Goal: Communication & Community: Answer question/provide support

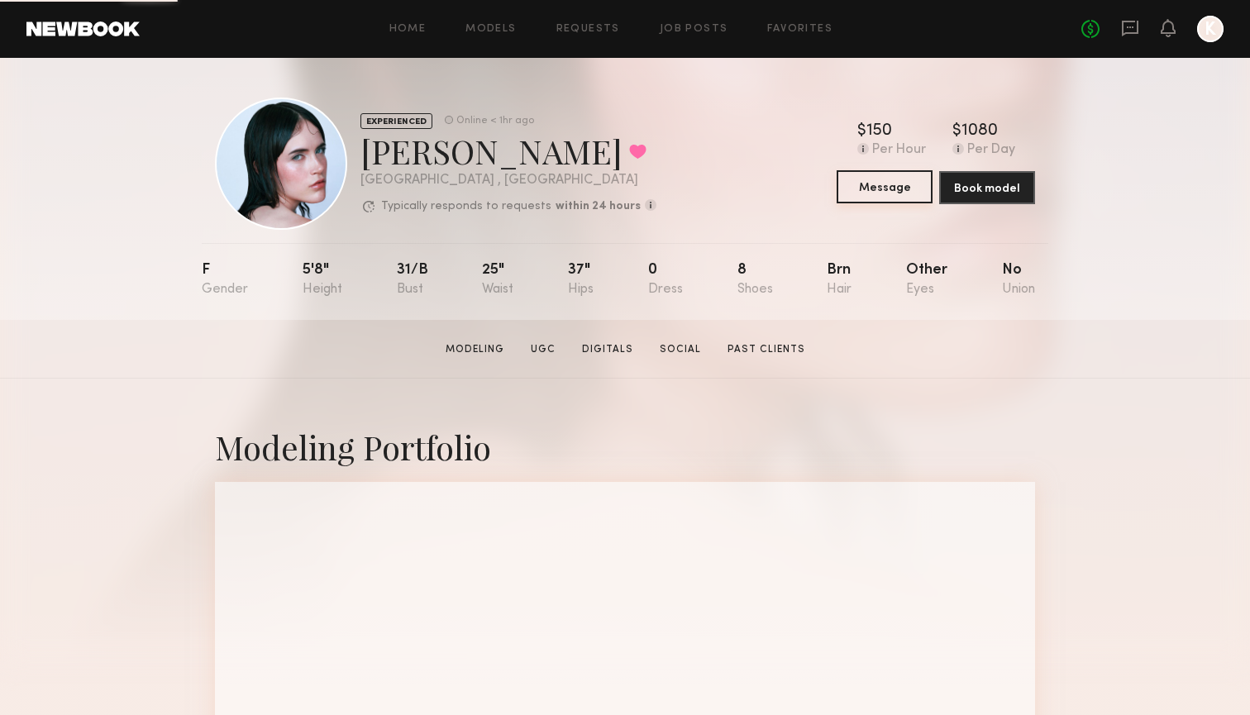
click at [884, 192] on button "Message" at bounding box center [884, 186] width 96 height 33
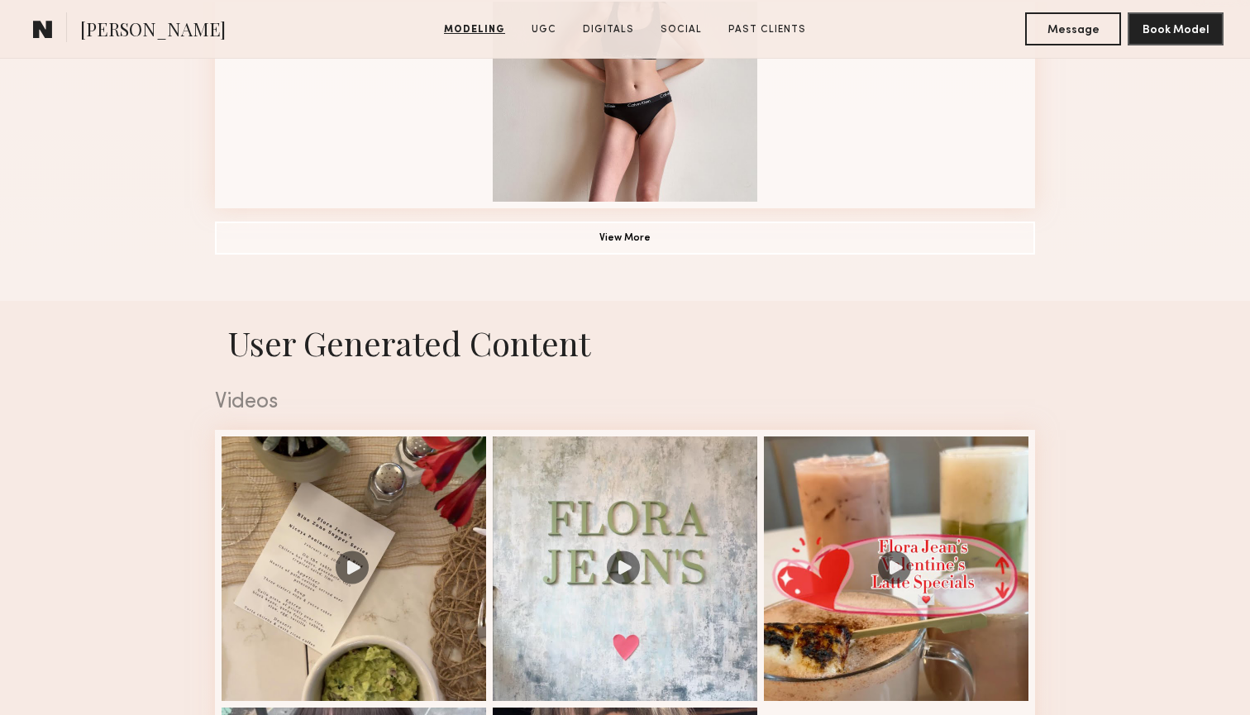
scroll to position [1793, 0]
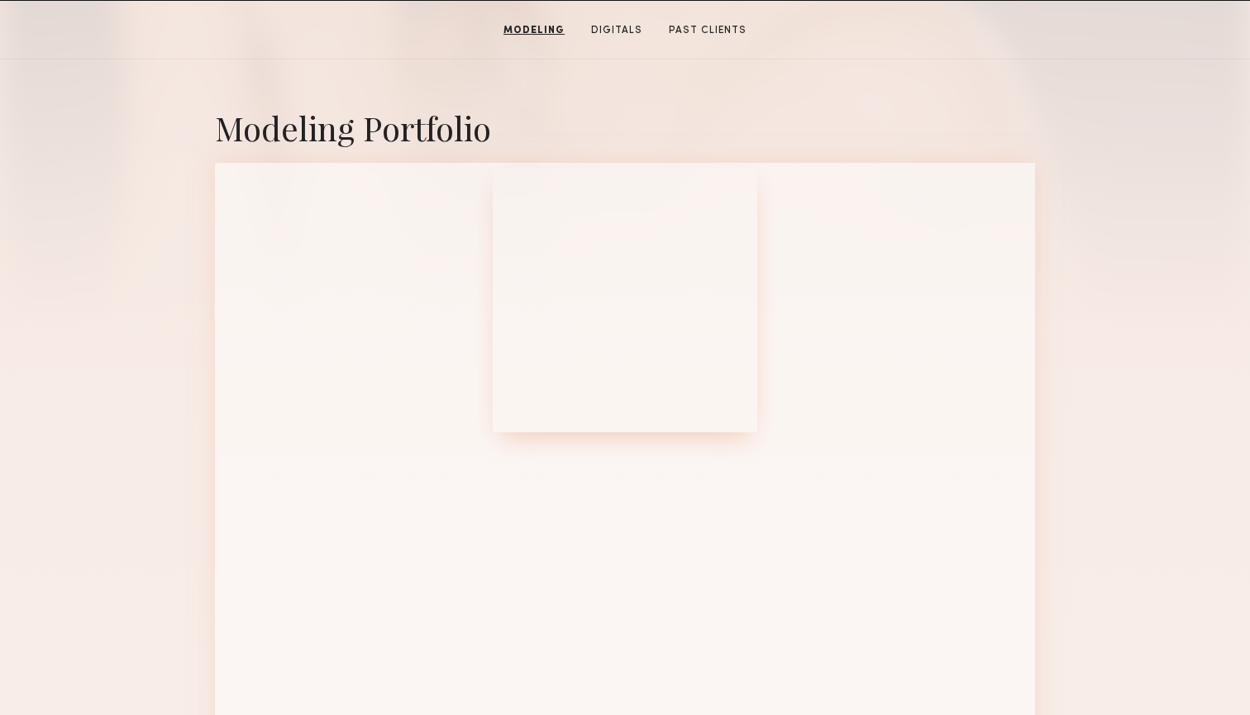
scroll to position [336, 0]
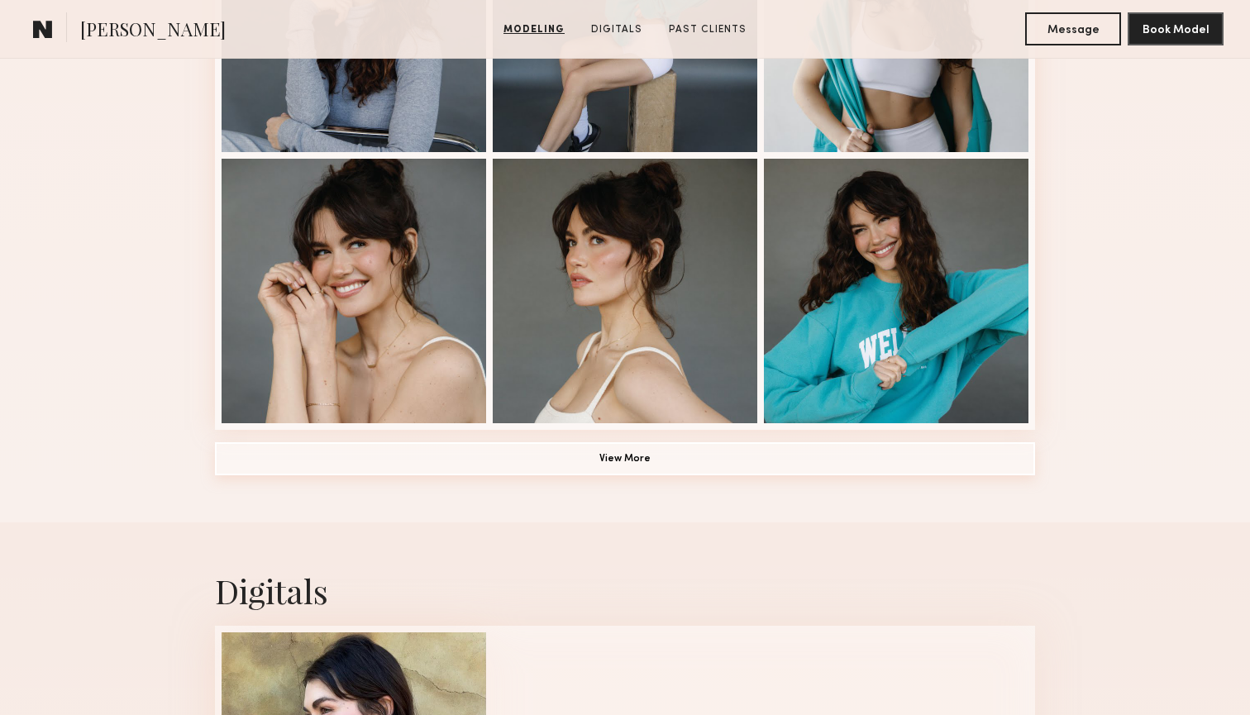
click at [622, 453] on button "View More" at bounding box center [625, 458] width 820 height 33
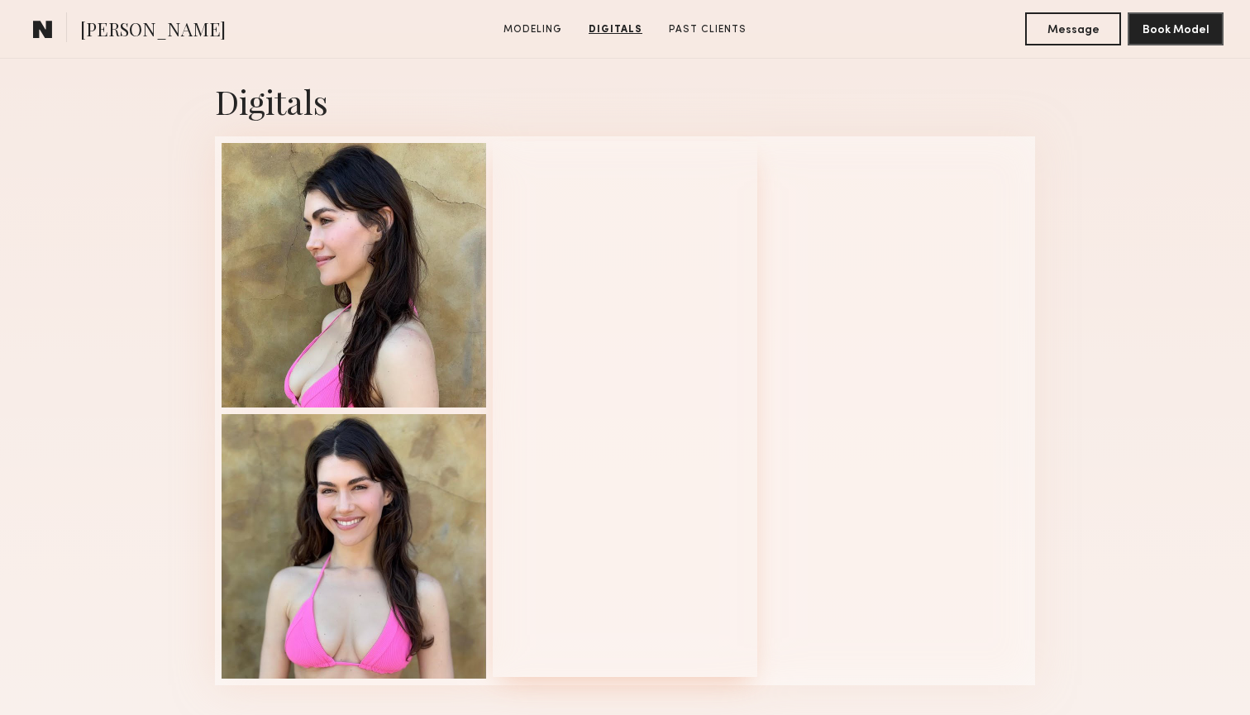
scroll to position [2685, 0]
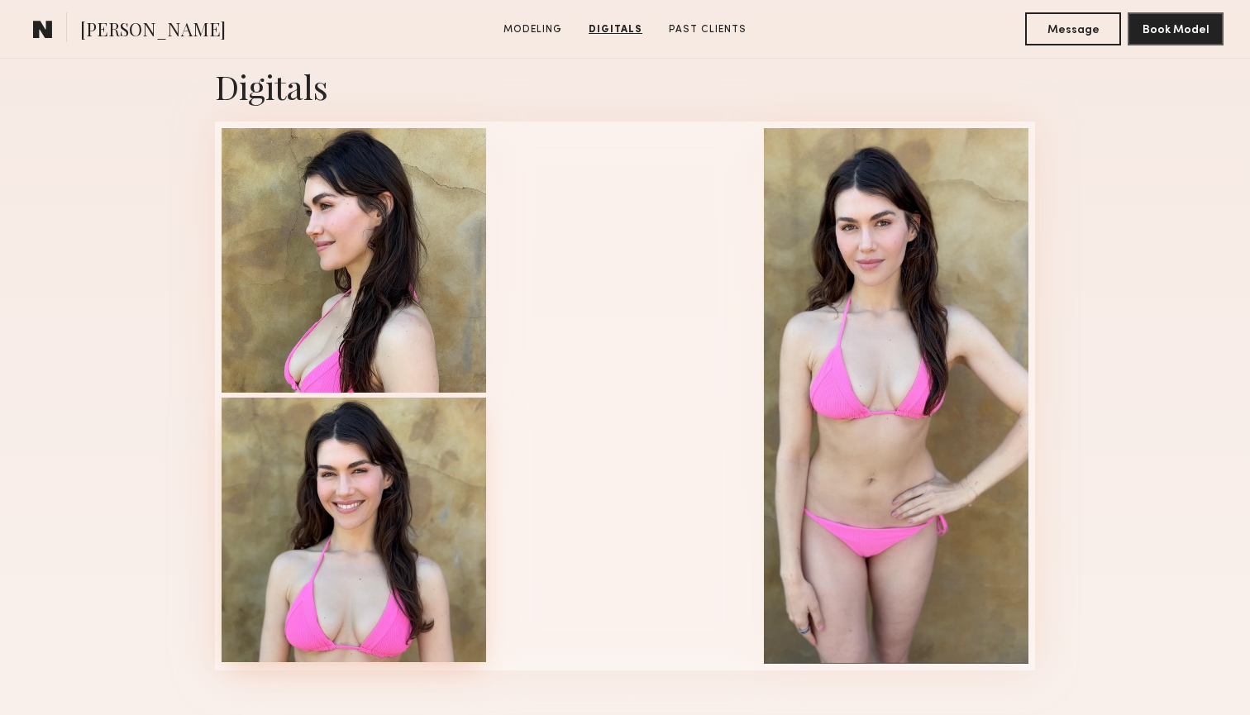
click at [341, 495] on div at bounding box center [354, 530] width 264 height 264
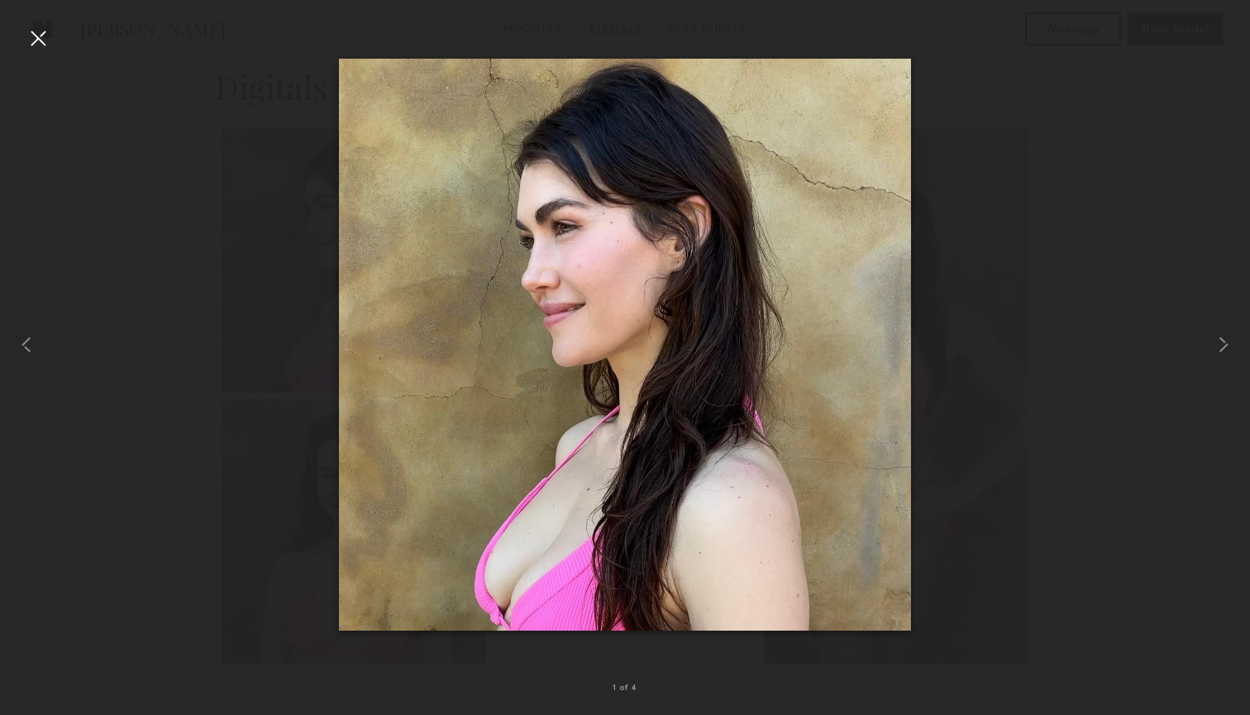
click at [49, 28] on div at bounding box center [38, 38] width 26 height 26
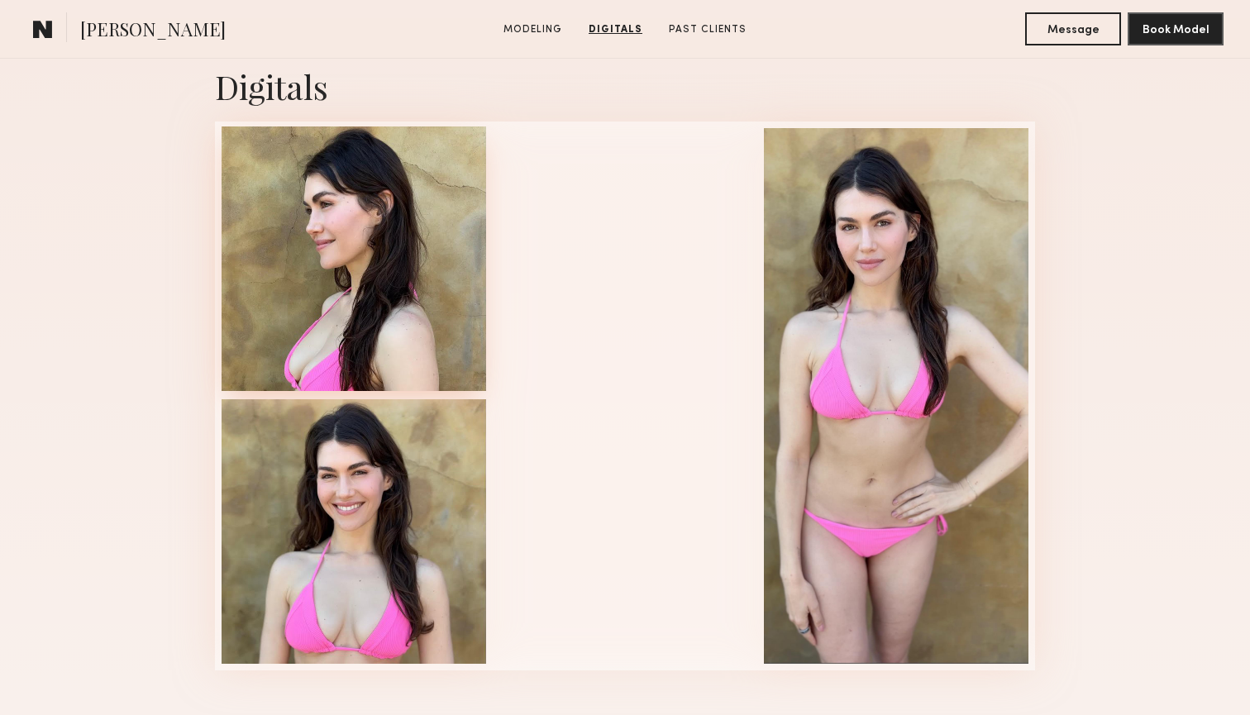
click at [391, 245] on div at bounding box center [354, 258] width 264 height 264
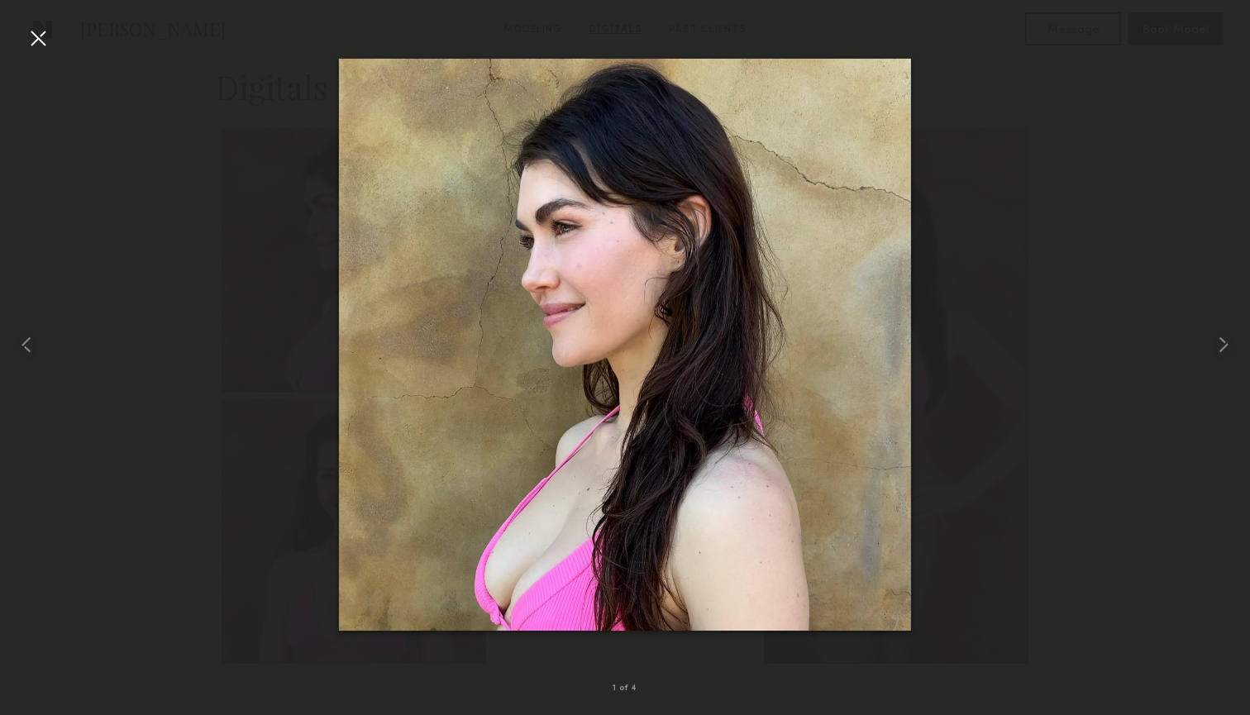
click at [36, 50] on div at bounding box center [38, 38] width 26 height 26
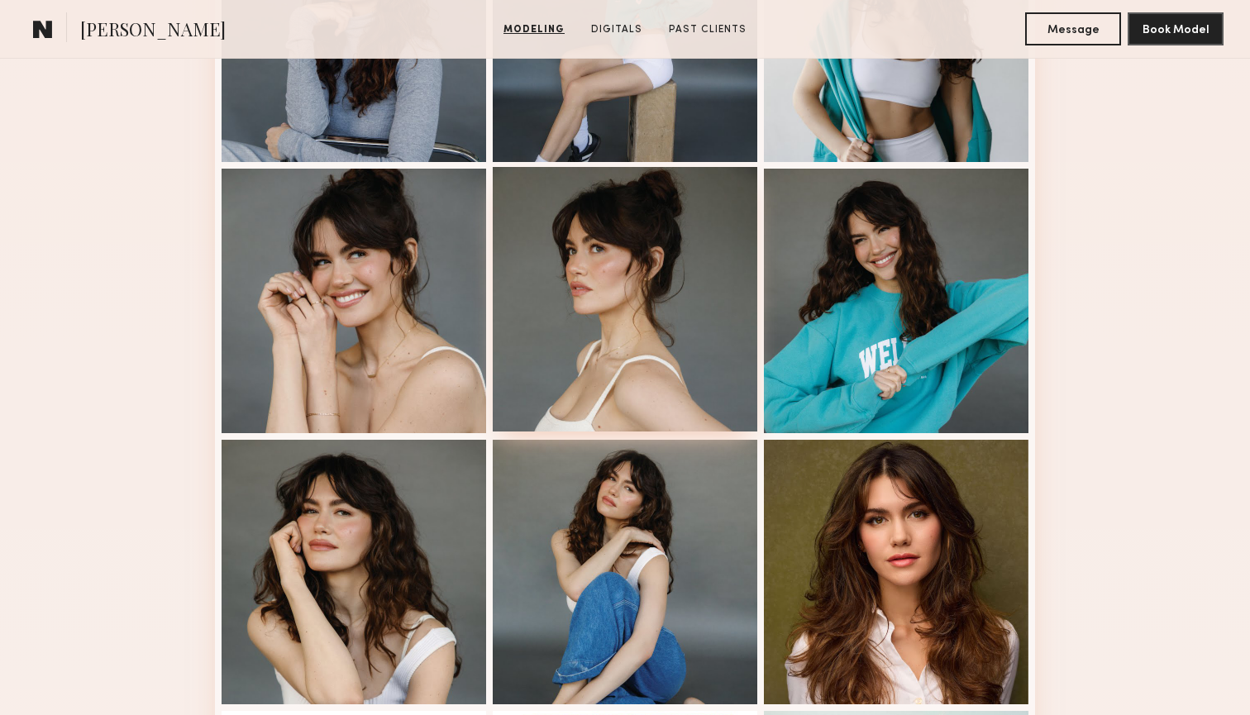
scroll to position [322, 0]
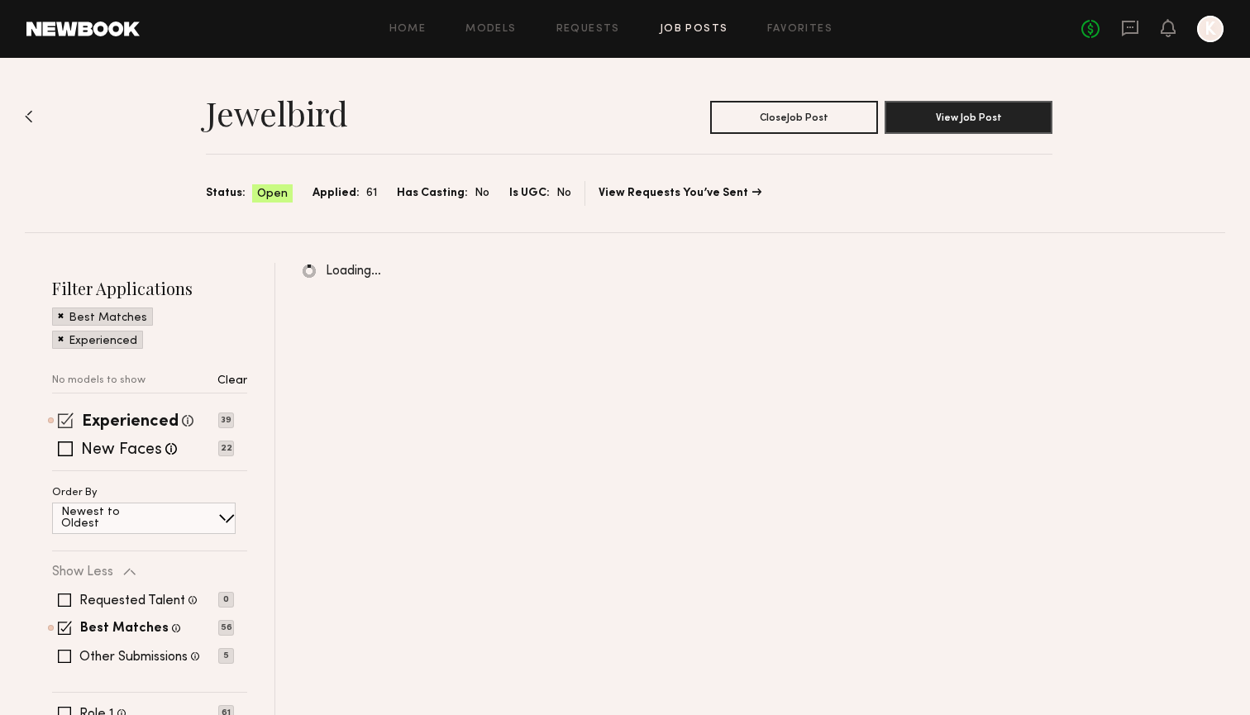
click at [67, 420] on span at bounding box center [66, 420] width 16 height 16
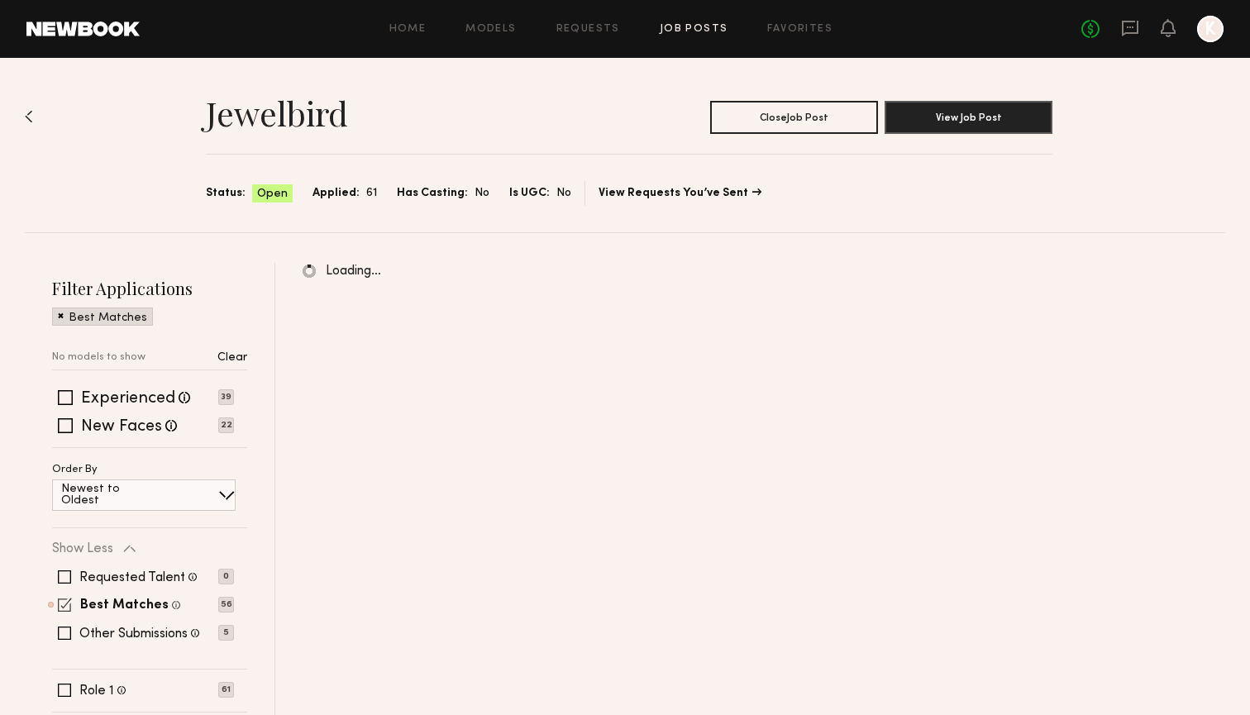
click at [67, 607] on span at bounding box center [65, 605] width 14 height 14
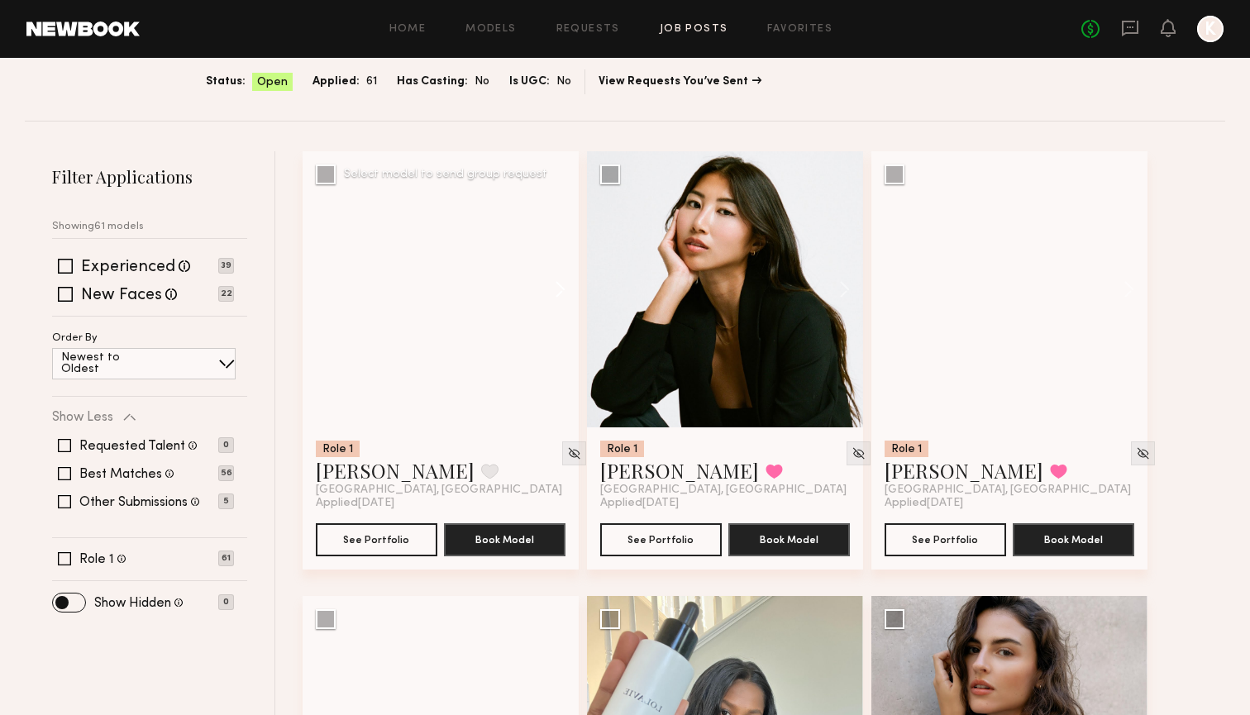
scroll to position [112, 0]
click at [551, 289] on button at bounding box center [552, 288] width 53 height 276
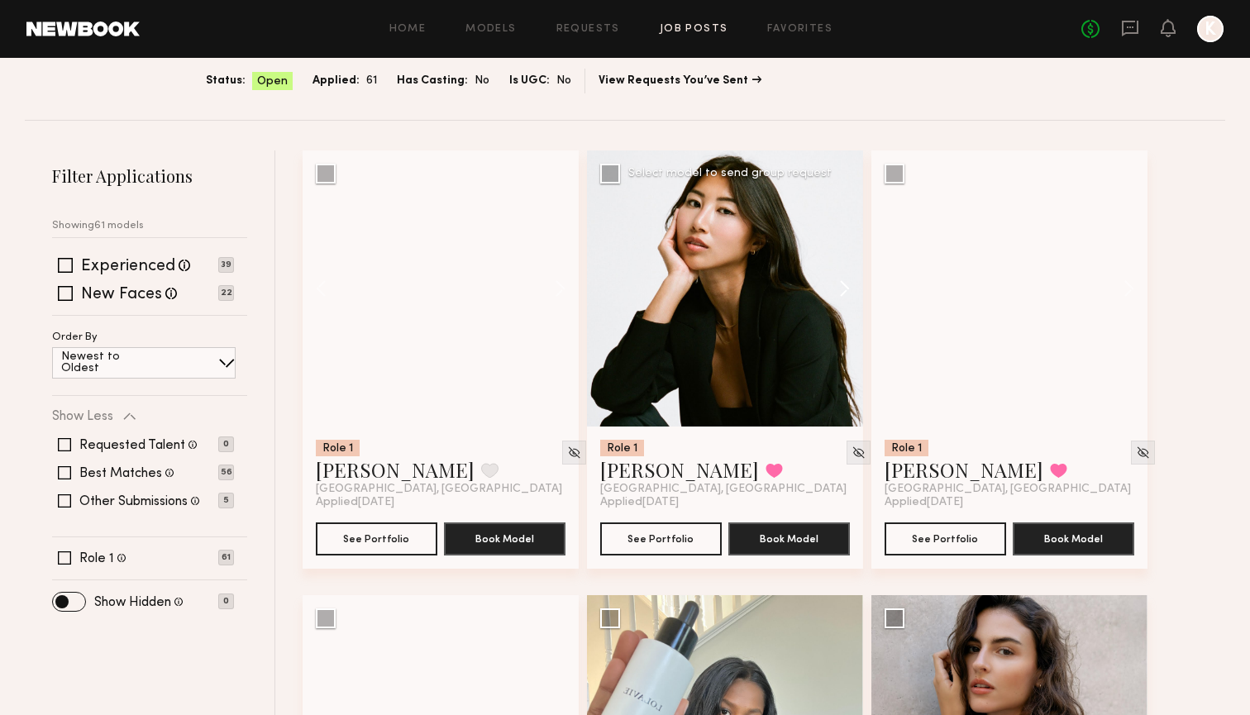
click at [845, 291] on button at bounding box center [836, 288] width 53 height 276
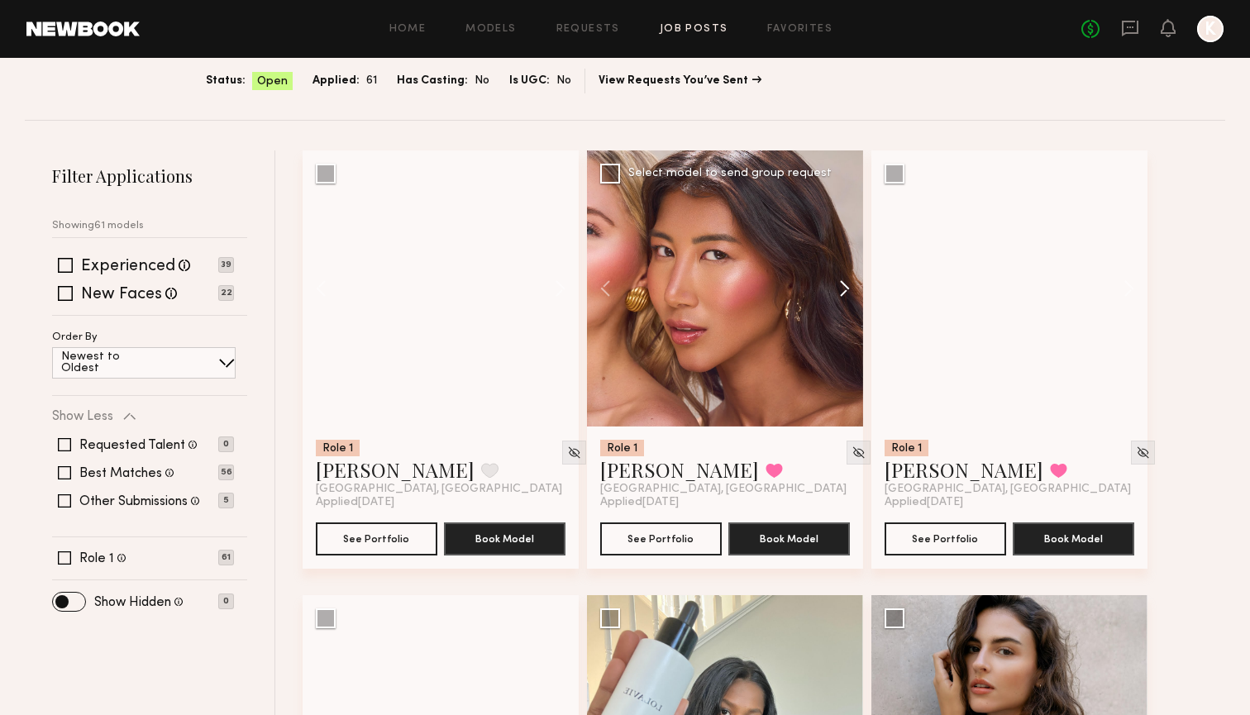
click at [845, 291] on button at bounding box center [836, 288] width 53 height 276
click at [765, 470] on button at bounding box center [773, 470] width 17 height 15
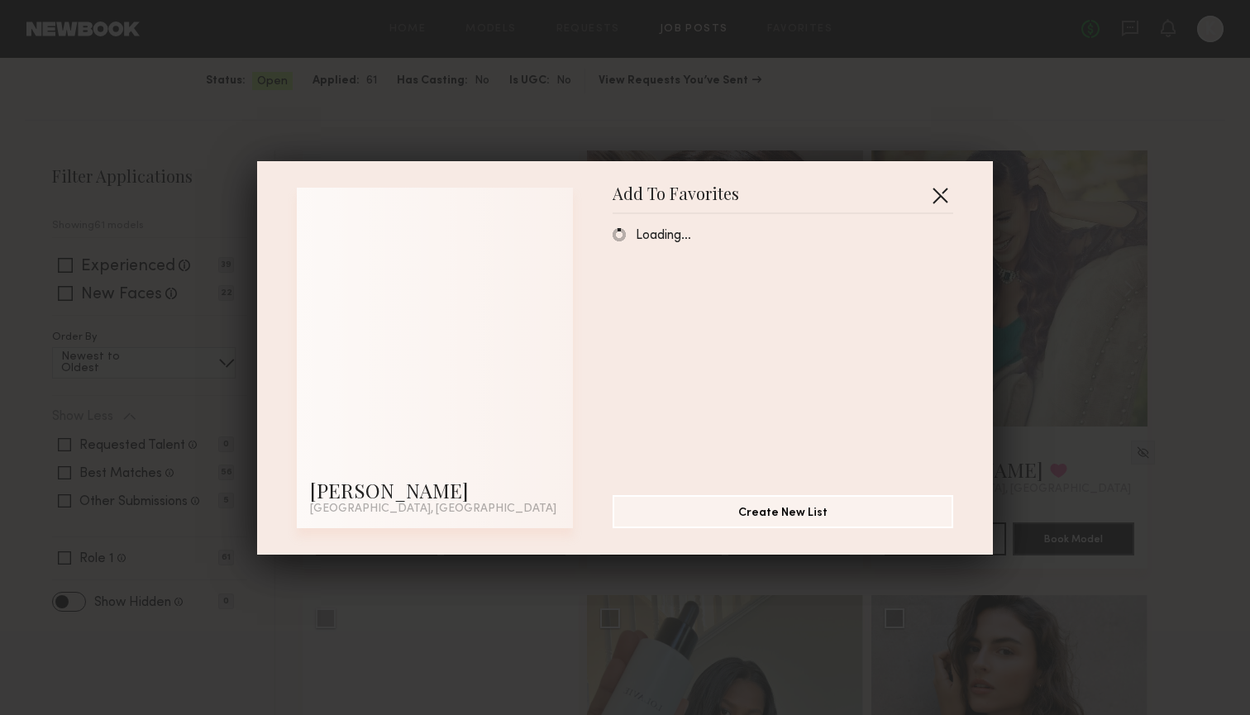
click at [931, 188] on button "button" at bounding box center [940, 195] width 26 height 26
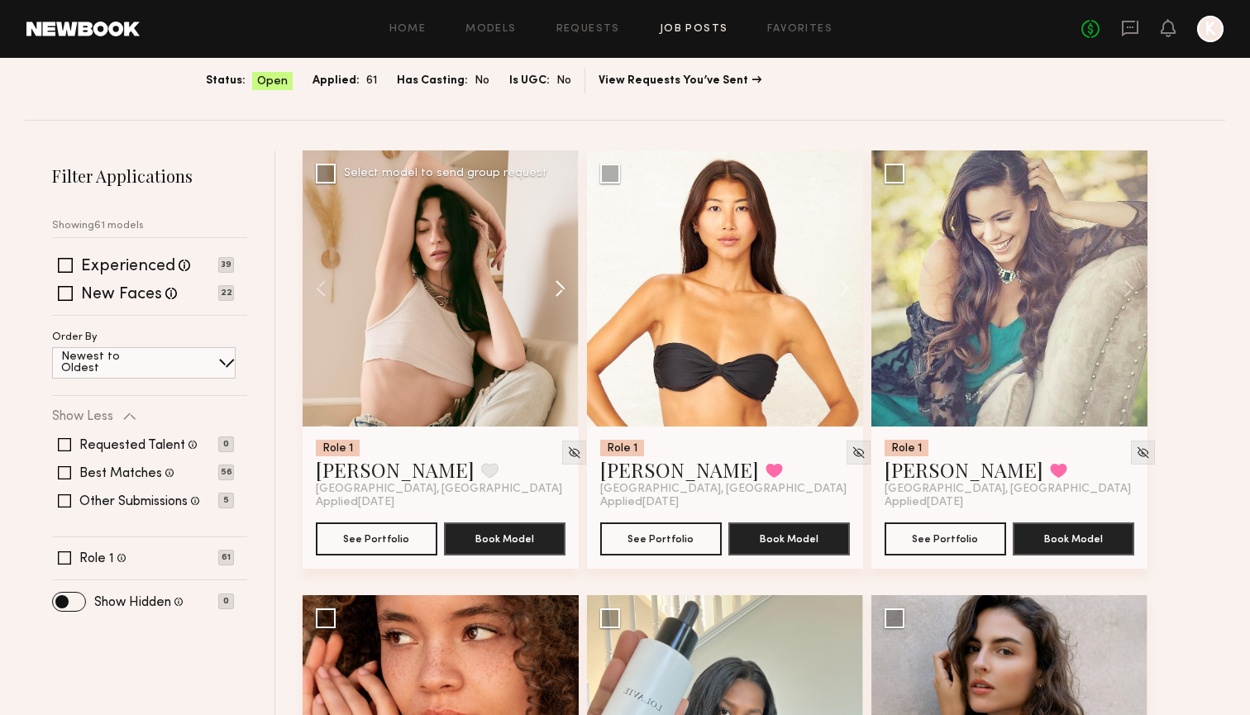
click at [568, 286] on button at bounding box center [552, 288] width 53 height 276
click at [564, 284] on button at bounding box center [552, 288] width 53 height 276
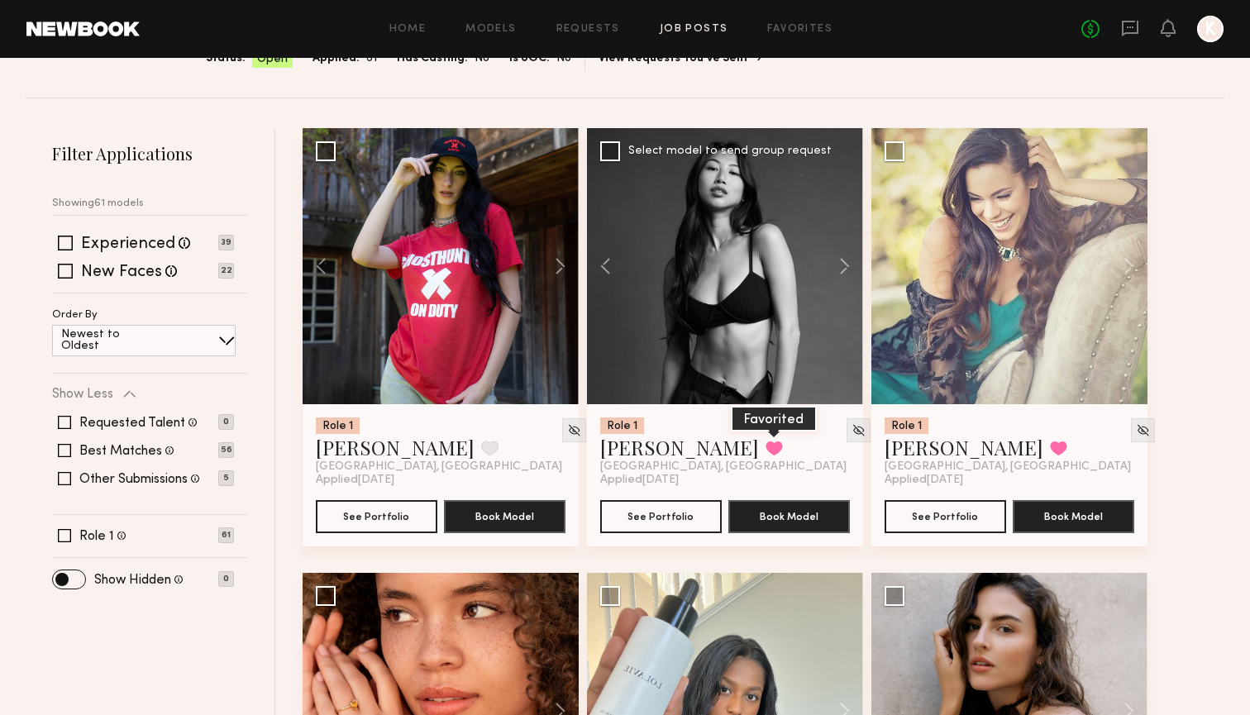
scroll to position [284, 0]
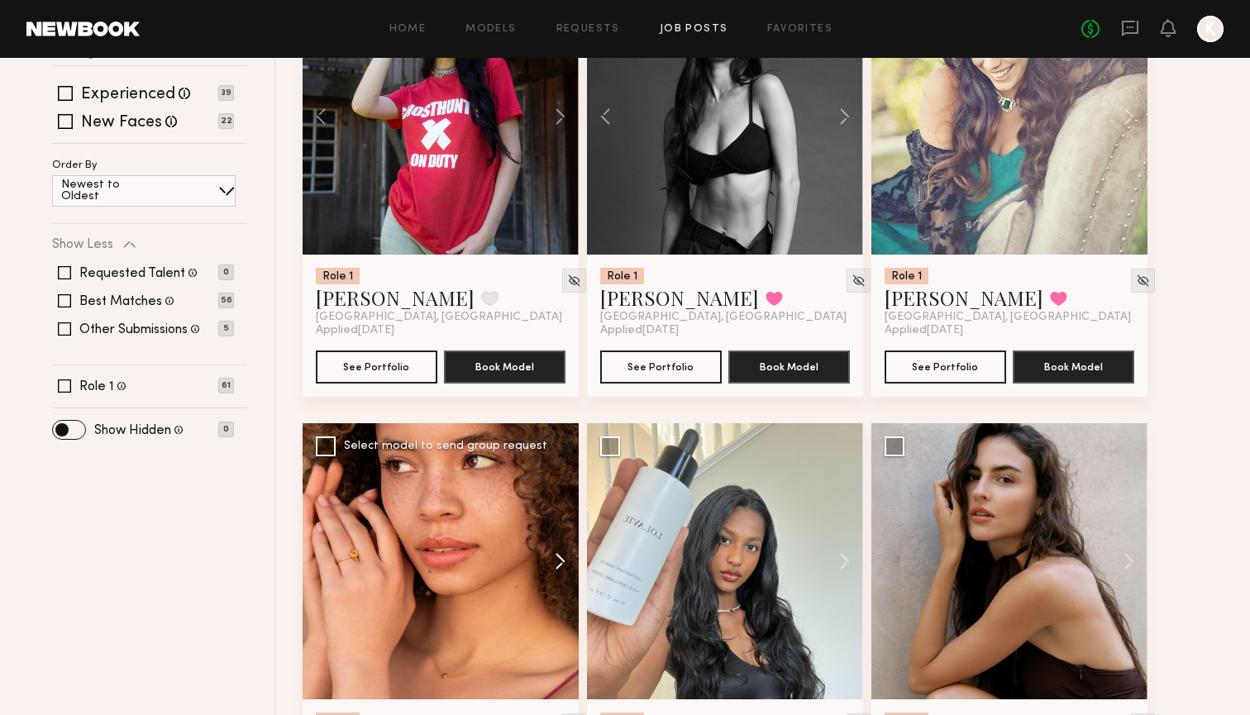
click at [556, 563] on button at bounding box center [552, 561] width 53 height 276
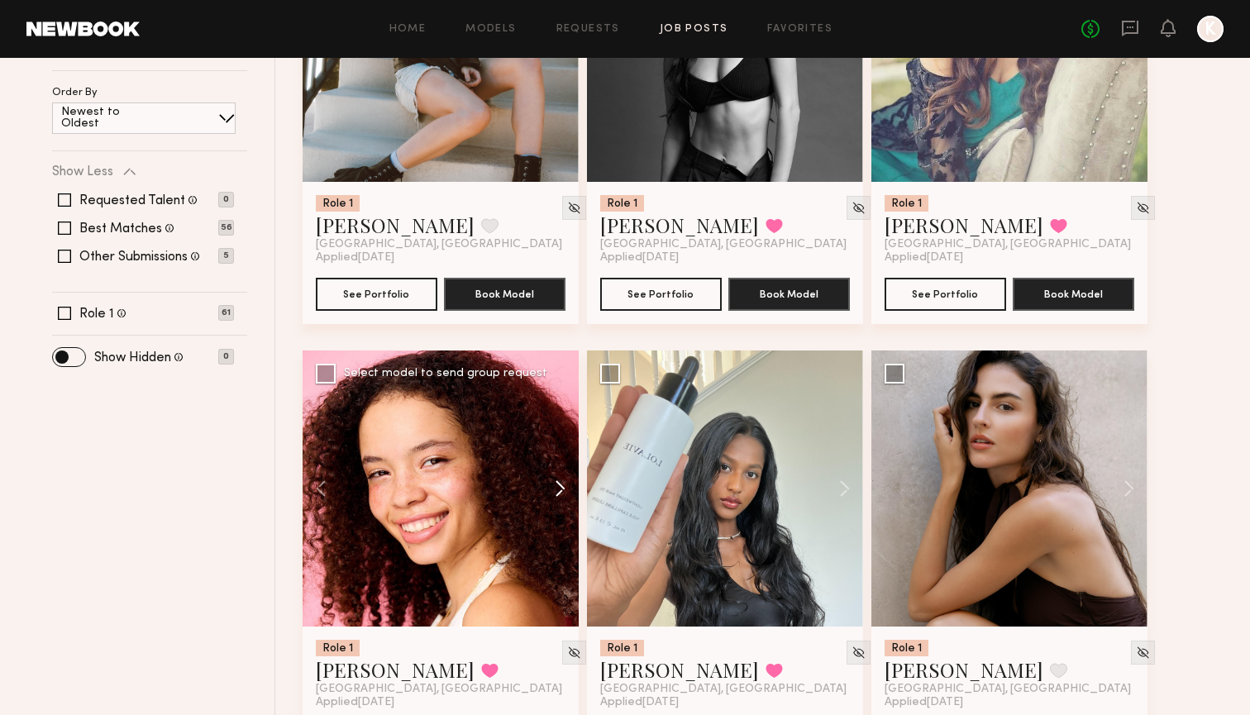
scroll to position [374, 0]
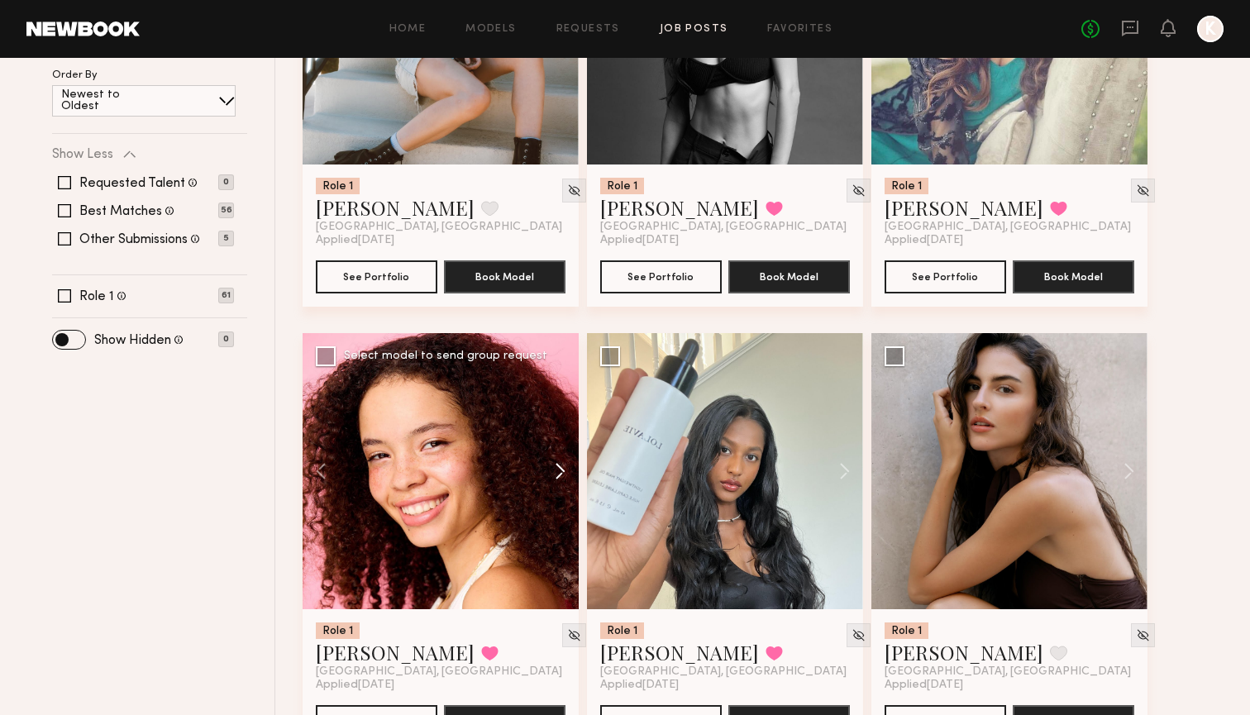
click at [555, 474] on button at bounding box center [552, 471] width 53 height 276
click at [555, 463] on button at bounding box center [552, 471] width 53 height 276
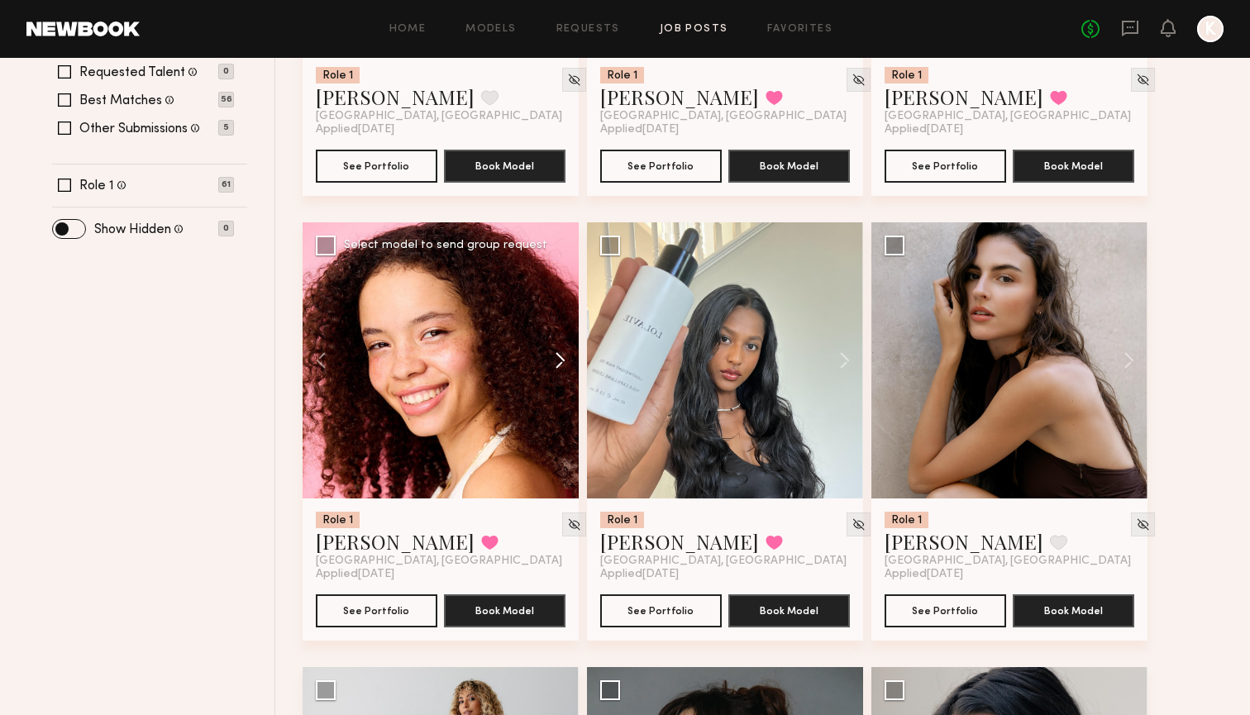
scroll to position [508, 0]
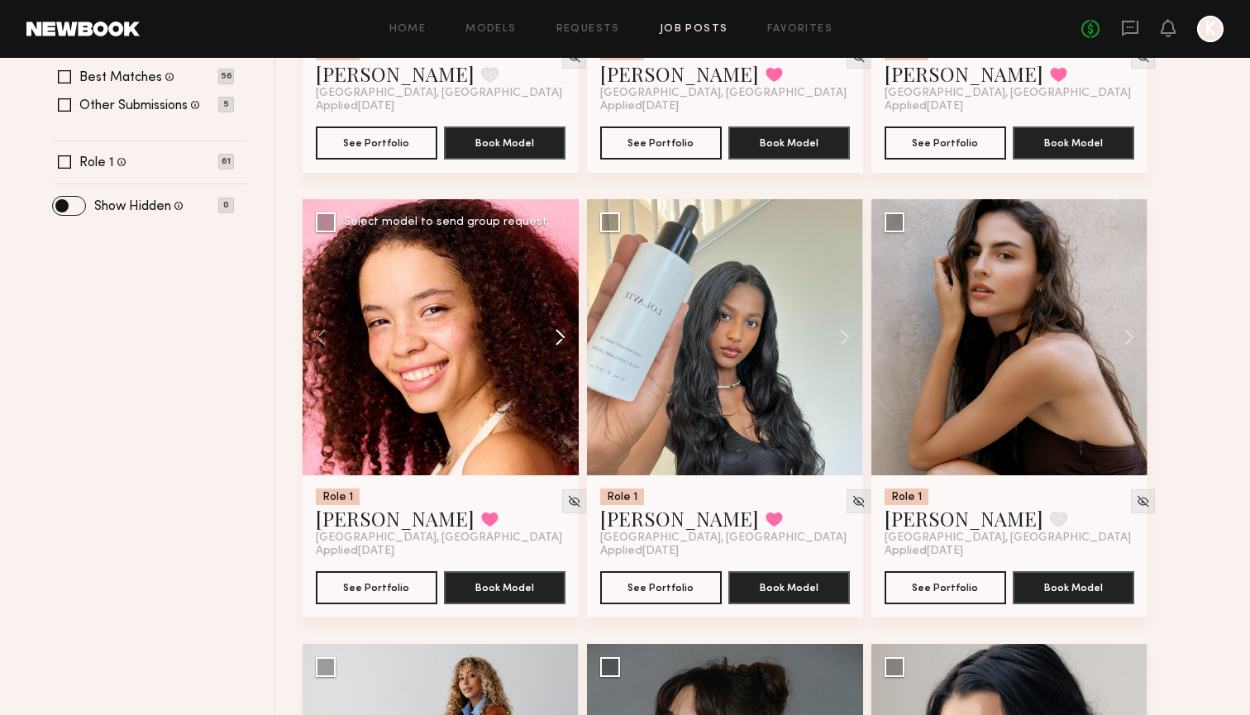
click at [560, 330] on button at bounding box center [552, 337] width 53 height 276
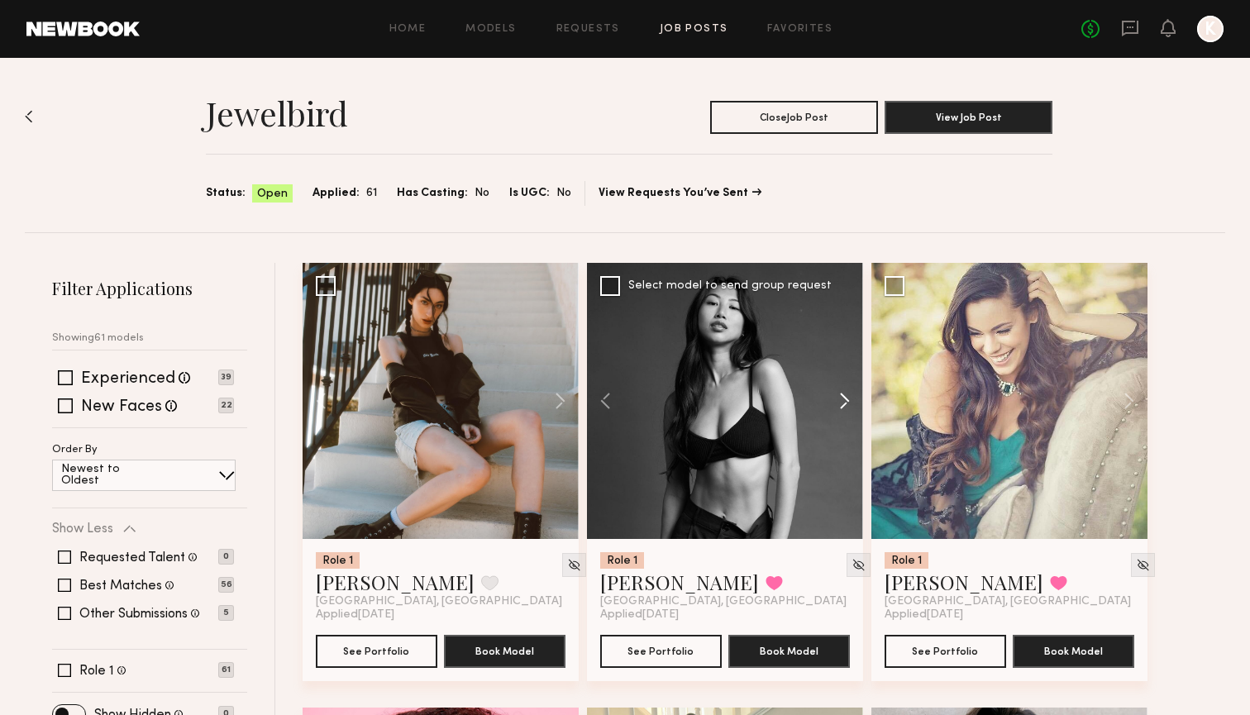
scroll to position [0, 0]
click at [765, 590] on button at bounding box center [773, 582] width 17 height 15
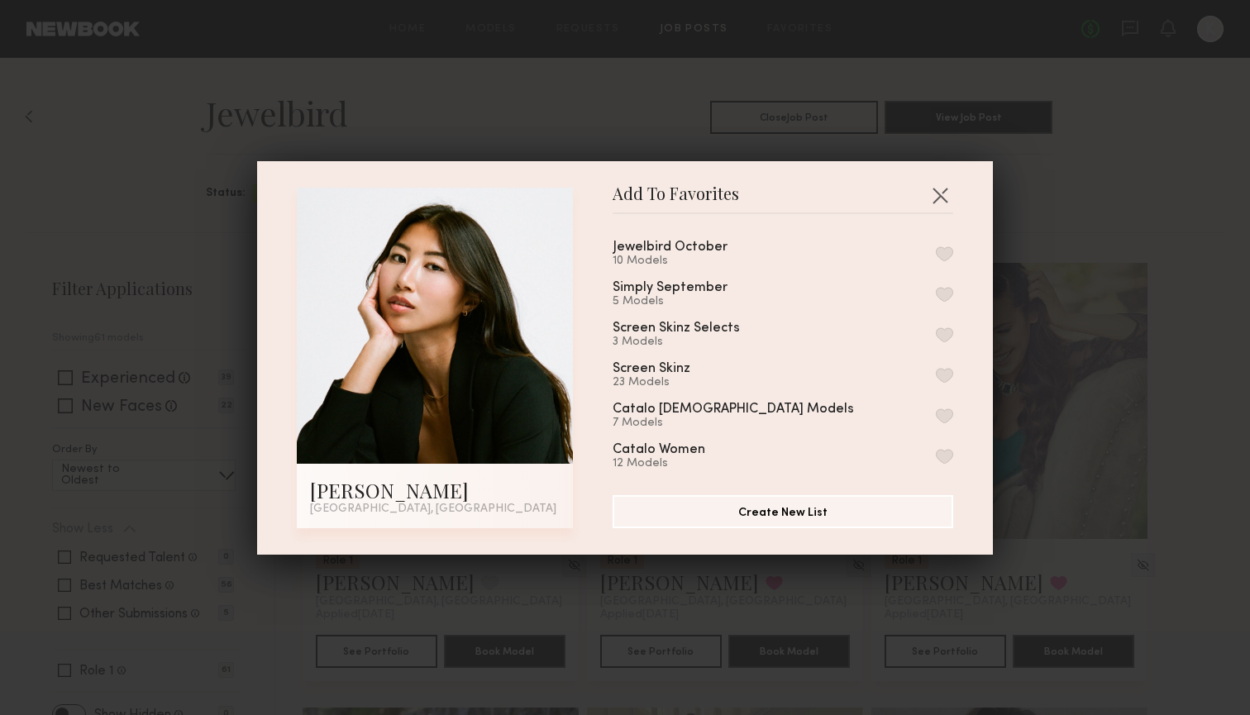
click at [937, 252] on button "button" at bounding box center [944, 253] width 17 height 15
click at [937, 183] on button "button" at bounding box center [940, 195] width 26 height 26
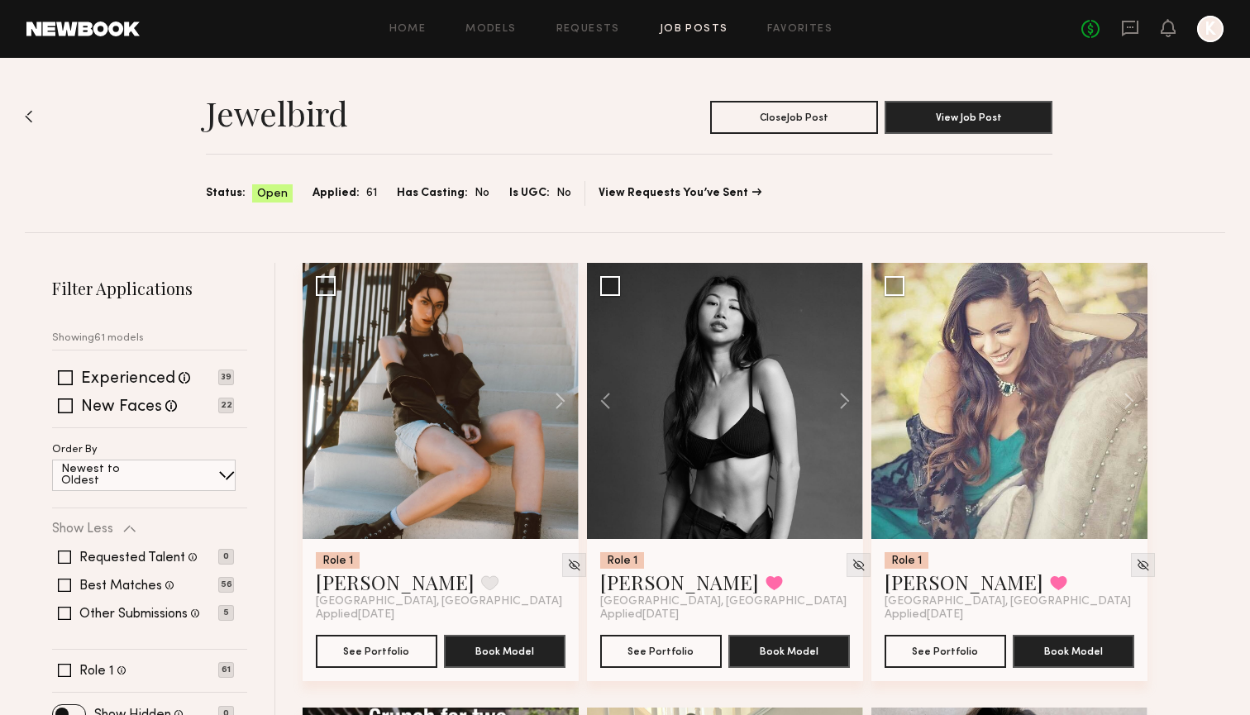
click at [588, 38] on div "Home Models Requests Job Posts Favorites Sign Out No fees up to $5,000 K" at bounding box center [682, 29] width 1084 height 26
click at [593, 31] on link "Requests" at bounding box center [588, 29] width 64 height 11
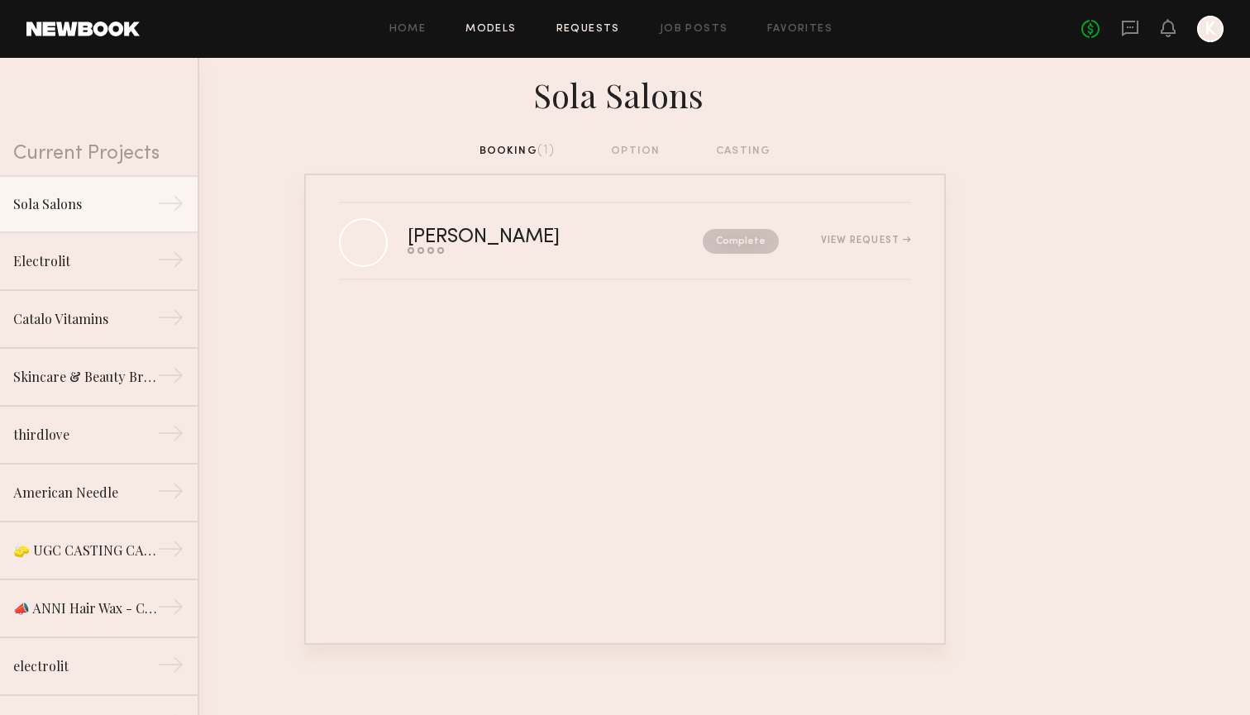
click at [504, 31] on link "Models" at bounding box center [490, 29] width 50 height 11
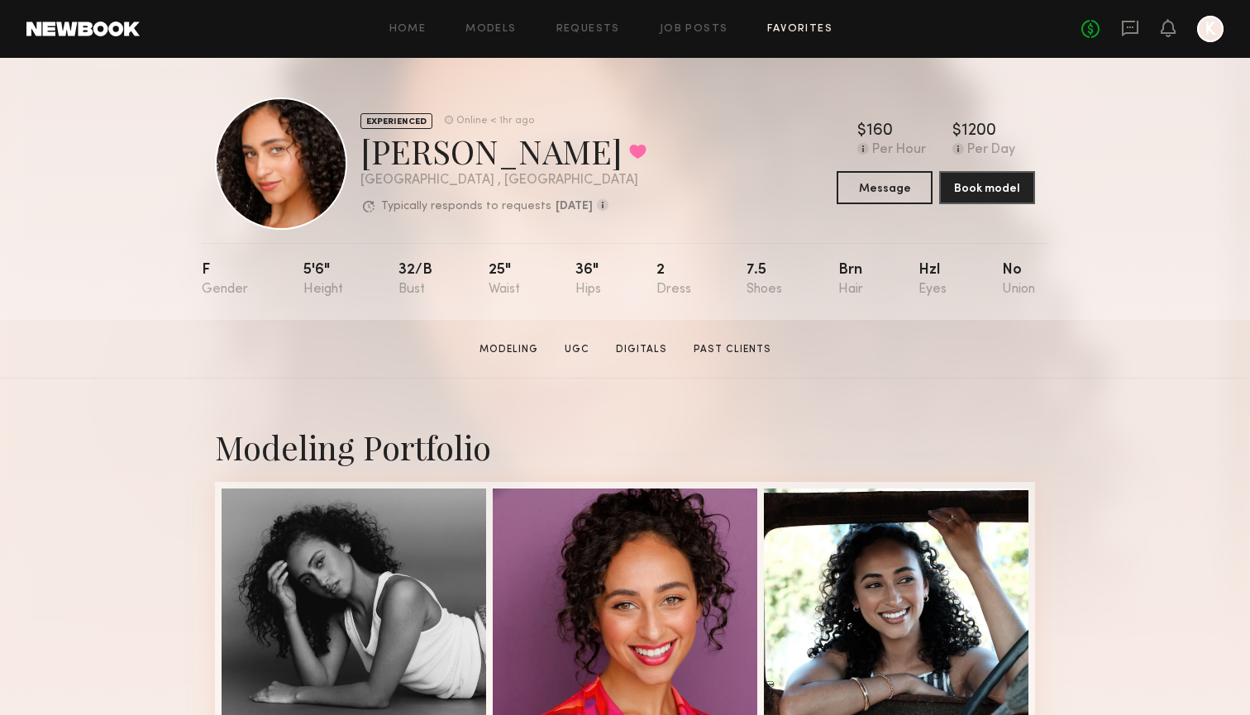
click at [788, 31] on link "Favorites" at bounding box center [799, 29] width 65 height 11
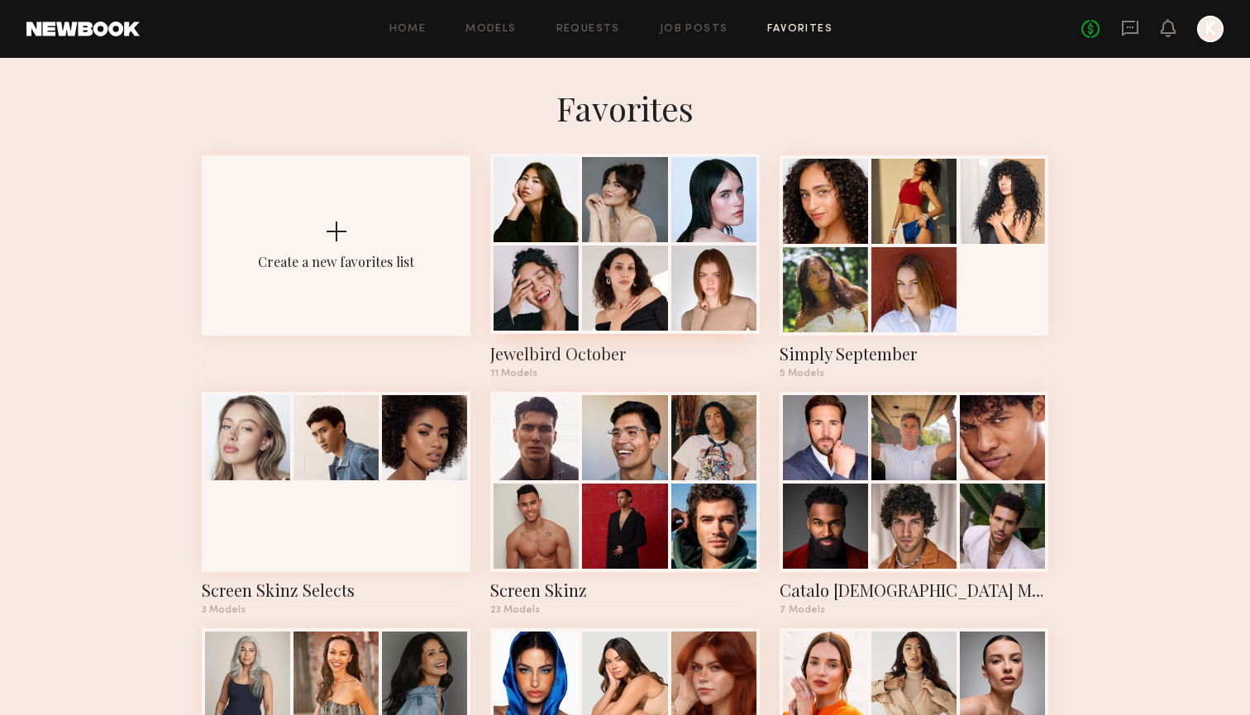
click at [640, 218] on div at bounding box center [624, 199] width 85 height 85
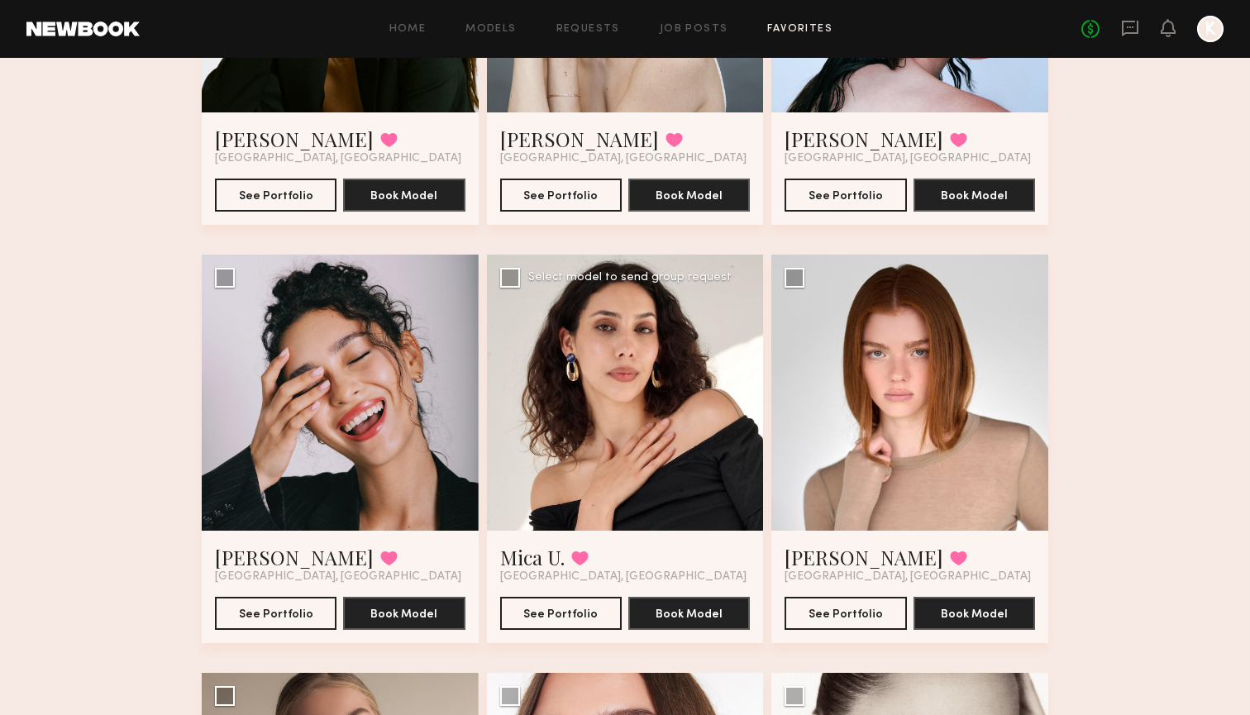
scroll to position [855, 0]
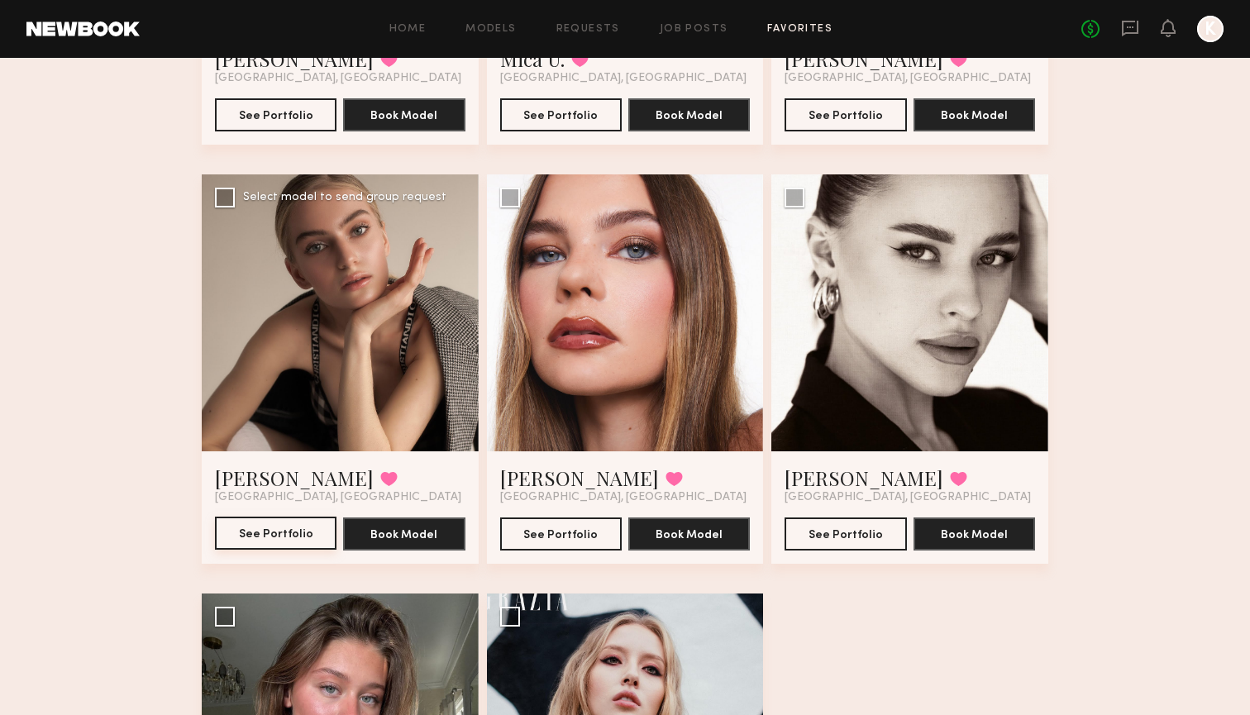
click at [303, 532] on button "See Portfolio" at bounding box center [275, 533] width 121 height 33
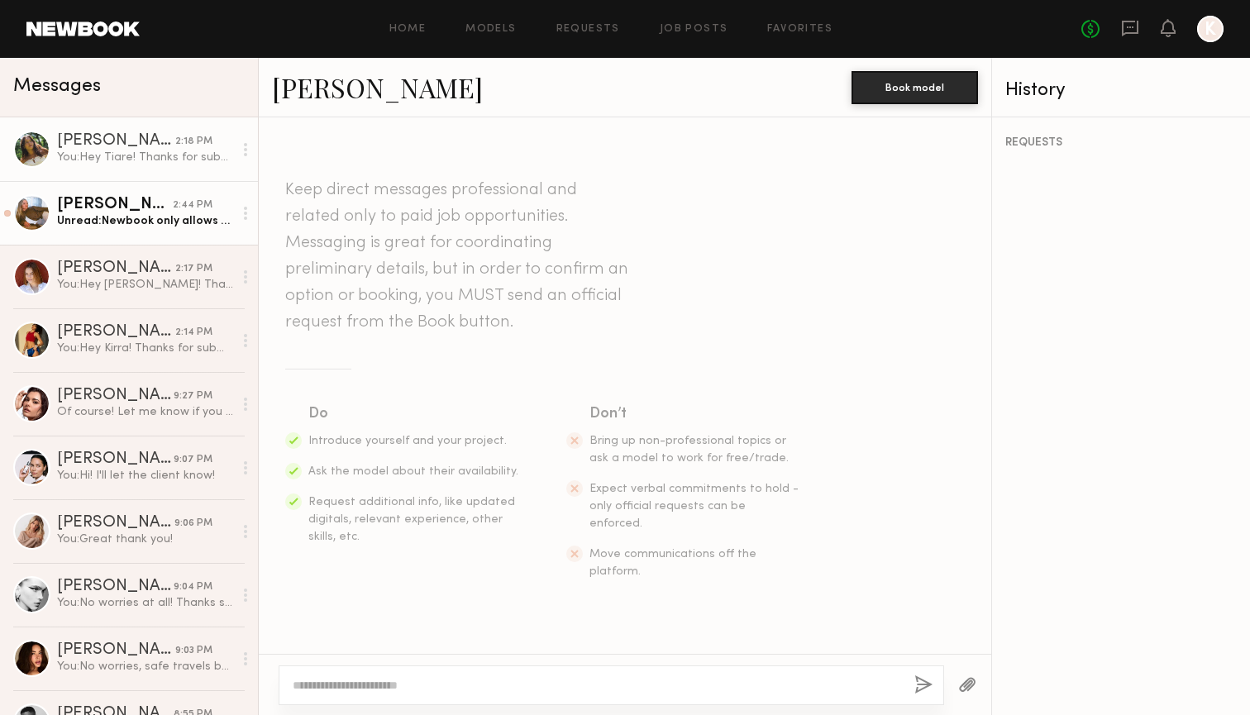
scroll to position [651, 0]
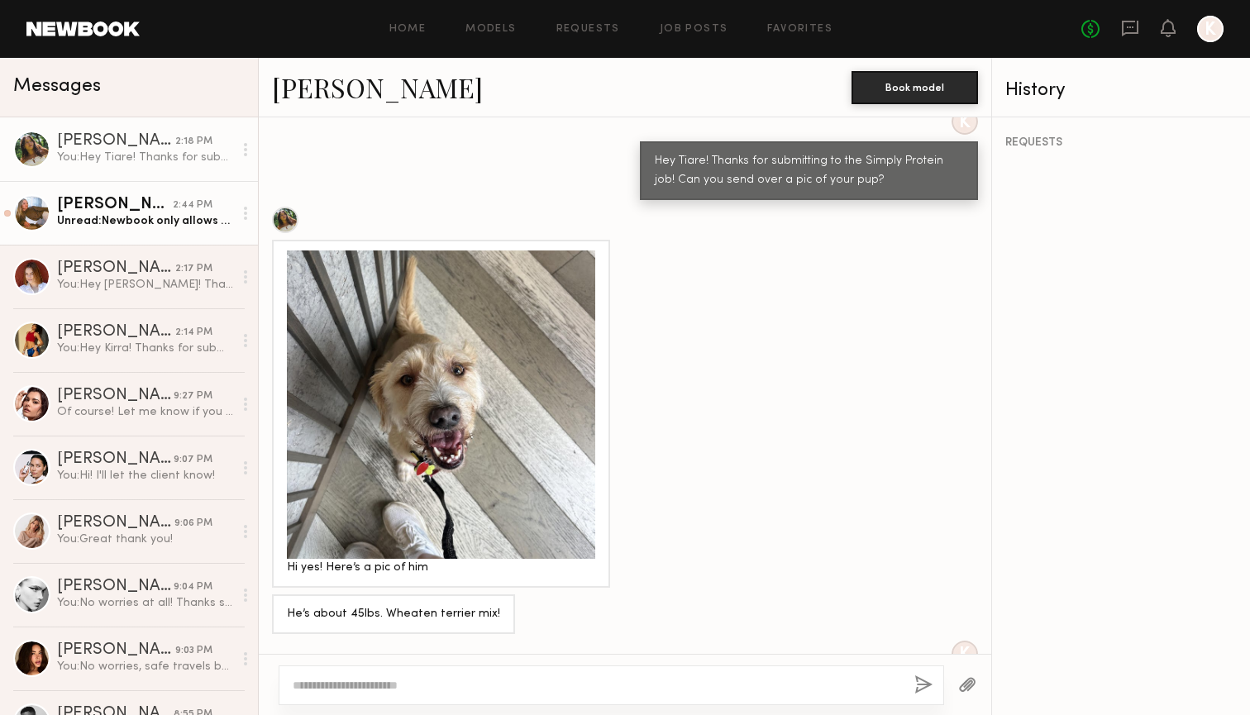
click at [169, 203] on div "[PERSON_NAME]" at bounding box center [115, 205] width 116 height 17
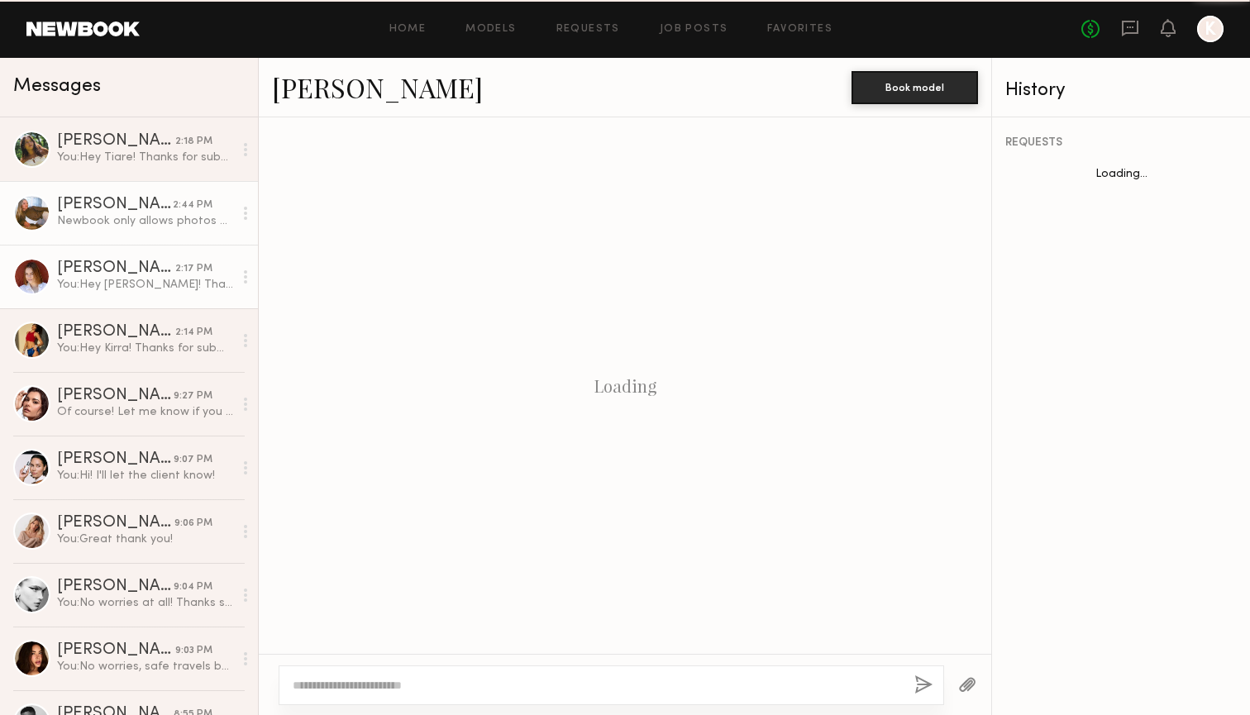
scroll to position [1164, 0]
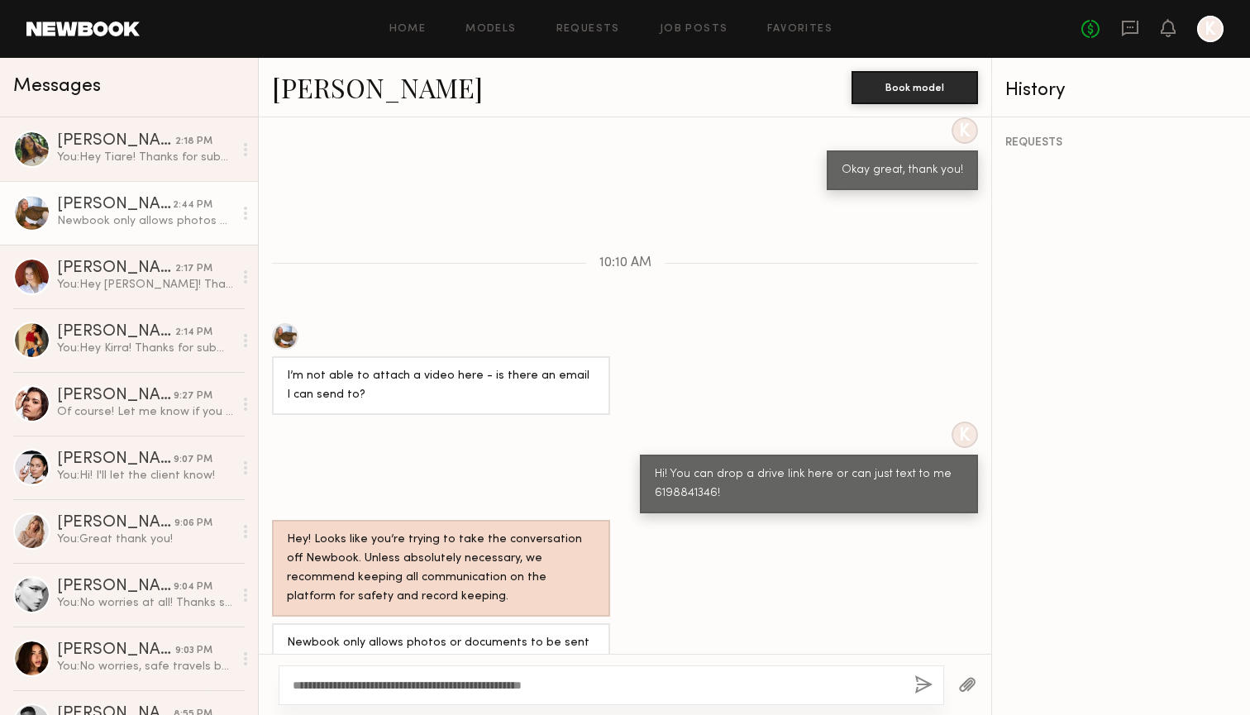
type textarea "**********"
click at [919, 684] on button "button" at bounding box center [923, 685] width 18 height 21
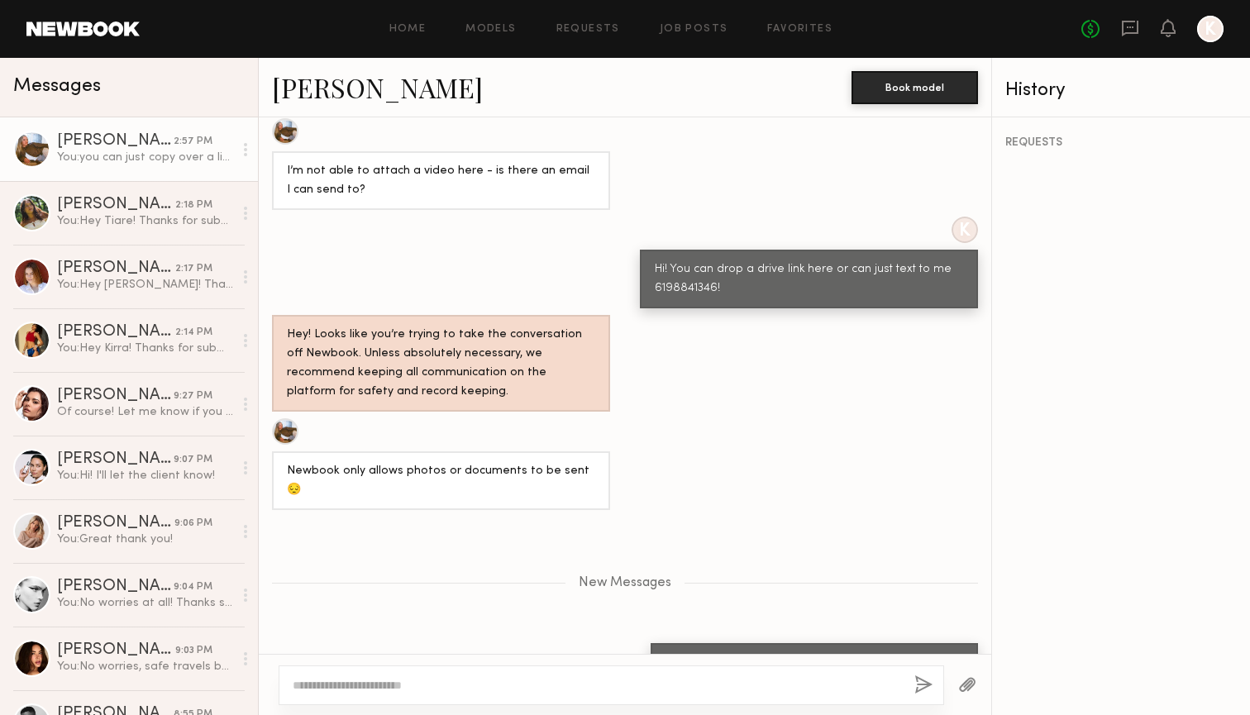
click at [804, 684] on textarea at bounding box center [597, 685] width 608 height 17
click at [465, 684] on textarea "**********" at bounding box center [597, 685] width 608 height 17
type textarea "**********"
click at [921, 684] on button "button" at bounding box center [923, 685] width 18 height 21
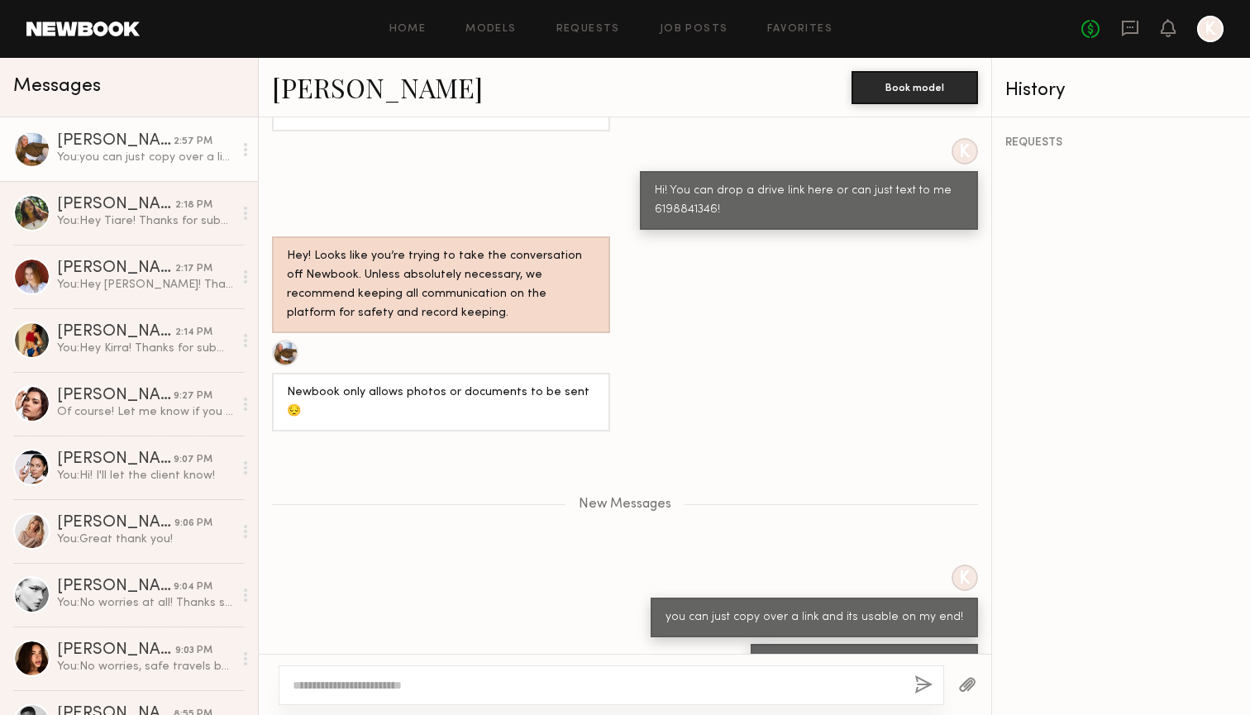
scroll to position [1547, 0]
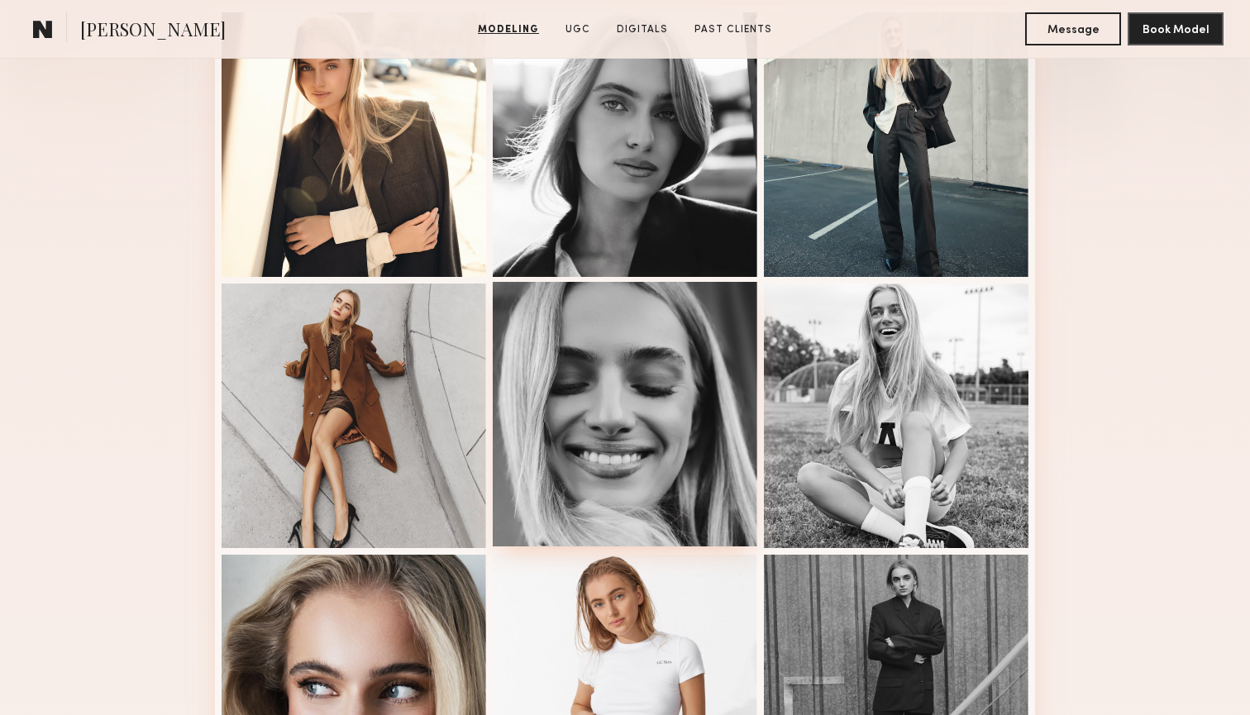
scroll to position [504, 0]
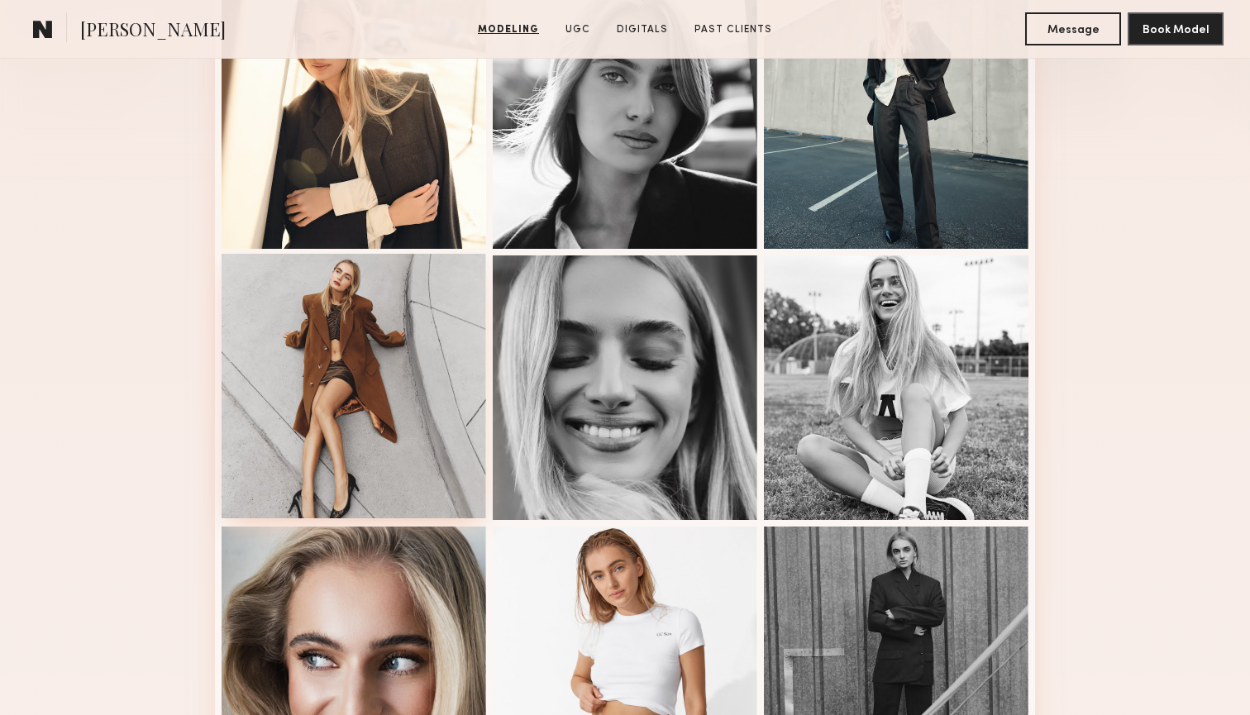
click at [399, 369] on div at bounding box center [354, 386] width 264 height 264
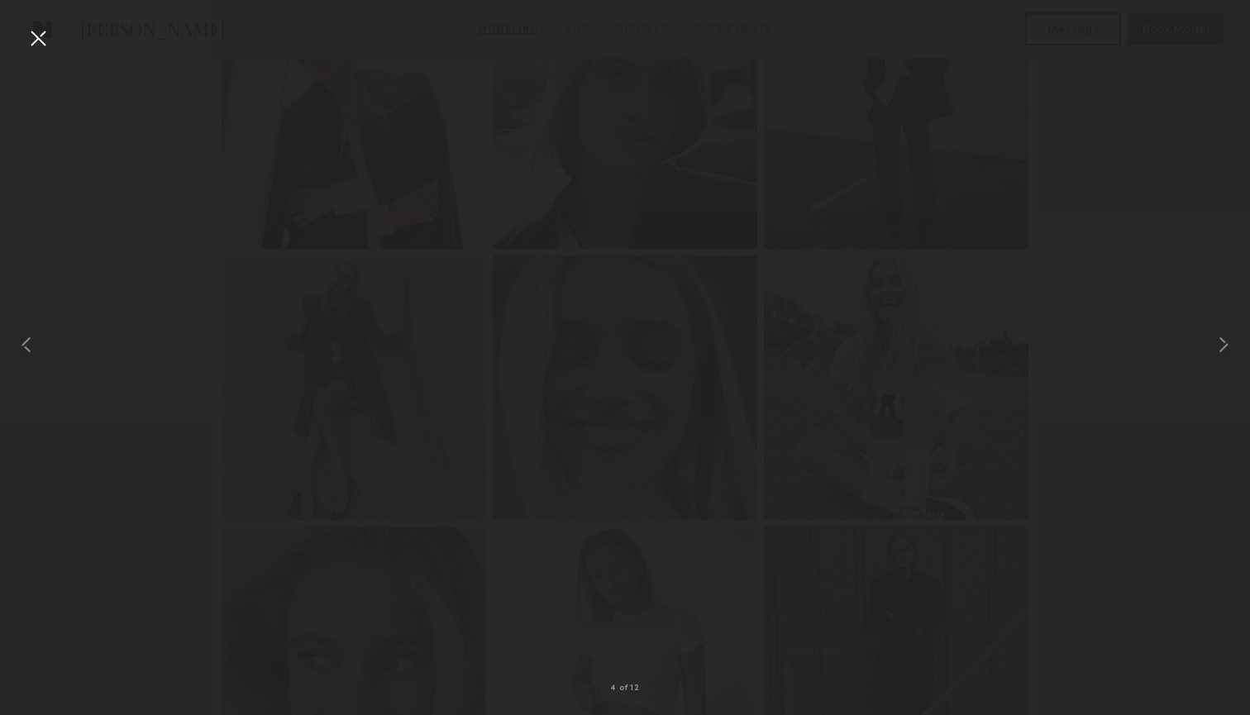
click at [39, 37] on div at bounding box center [38, 38] width 26 height 26
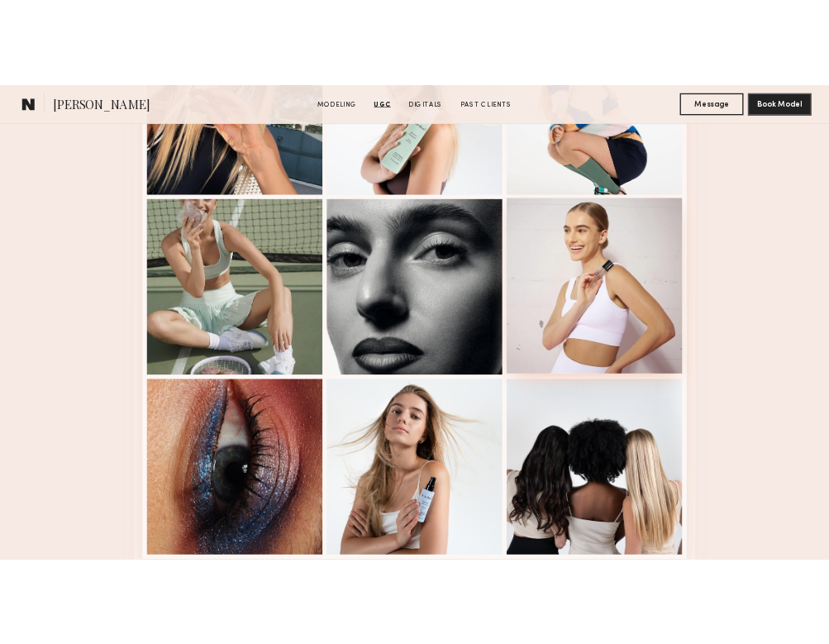
scroll to position [2551, 0]
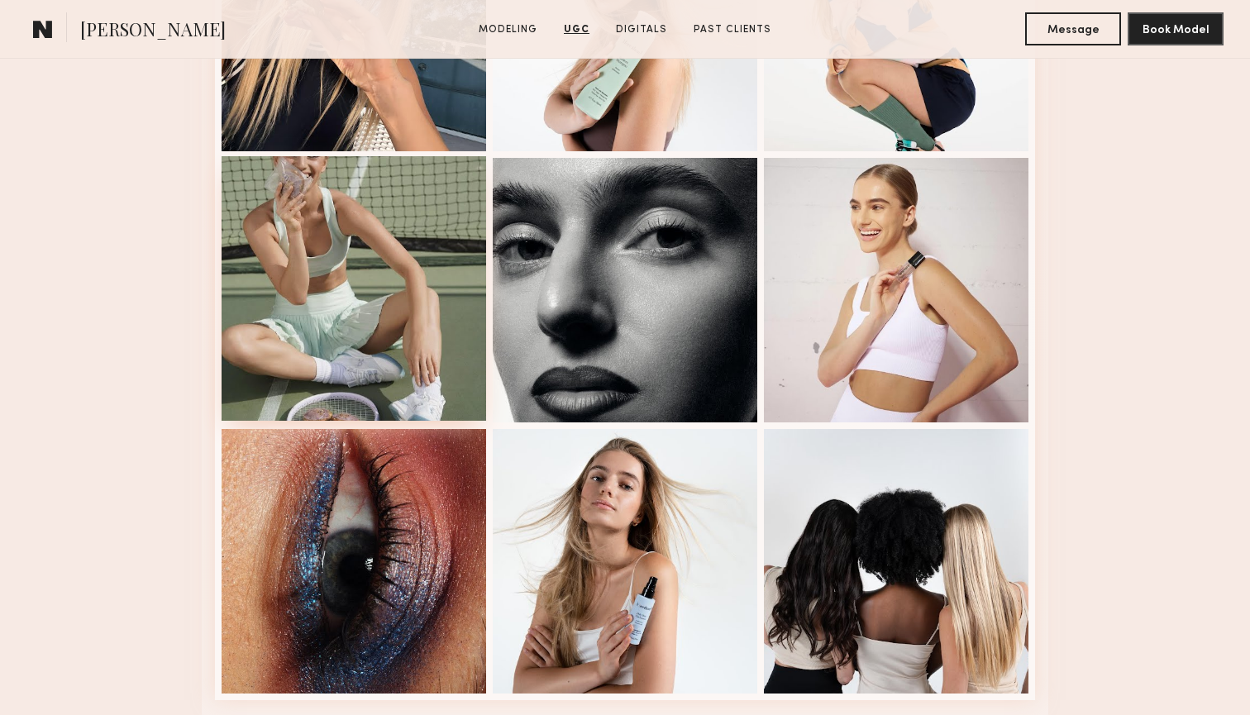
click at [455, 241] on div at bounding box center [354, 288] width 264 height 264
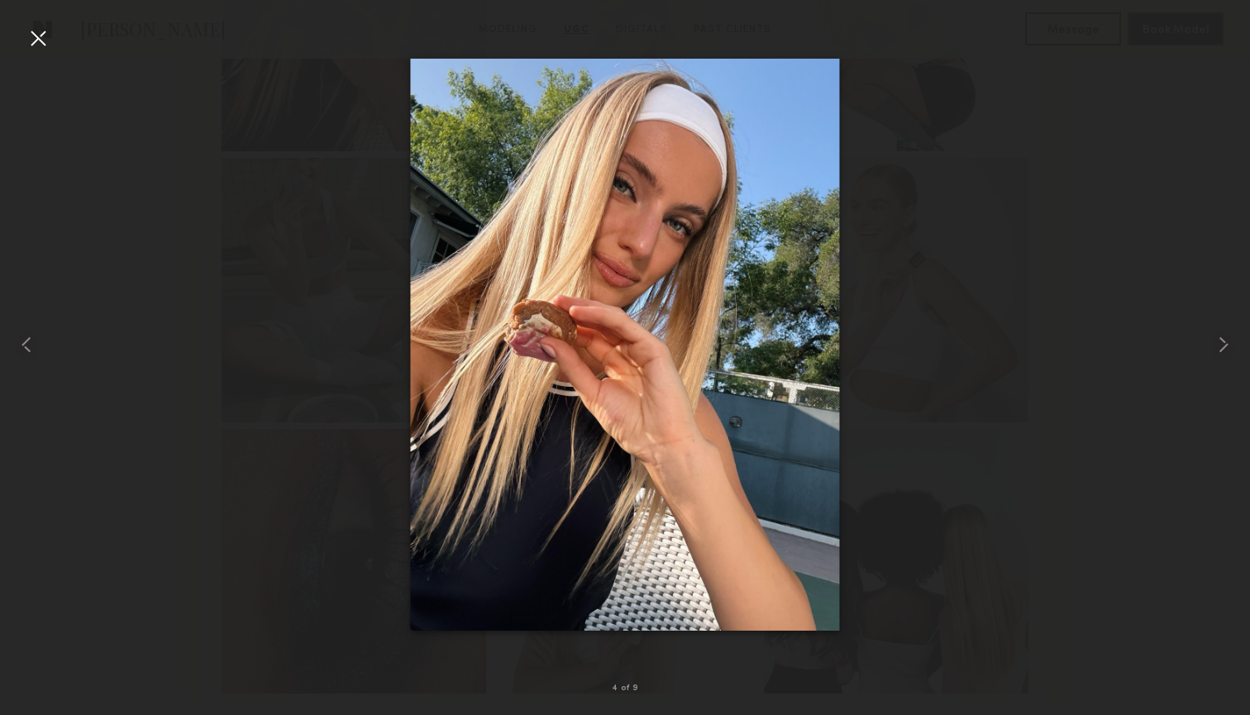
click at [38, 33] on div at bounding box center [38, 38] width 26 height 26
